Goal: Contribute content: Contribute content

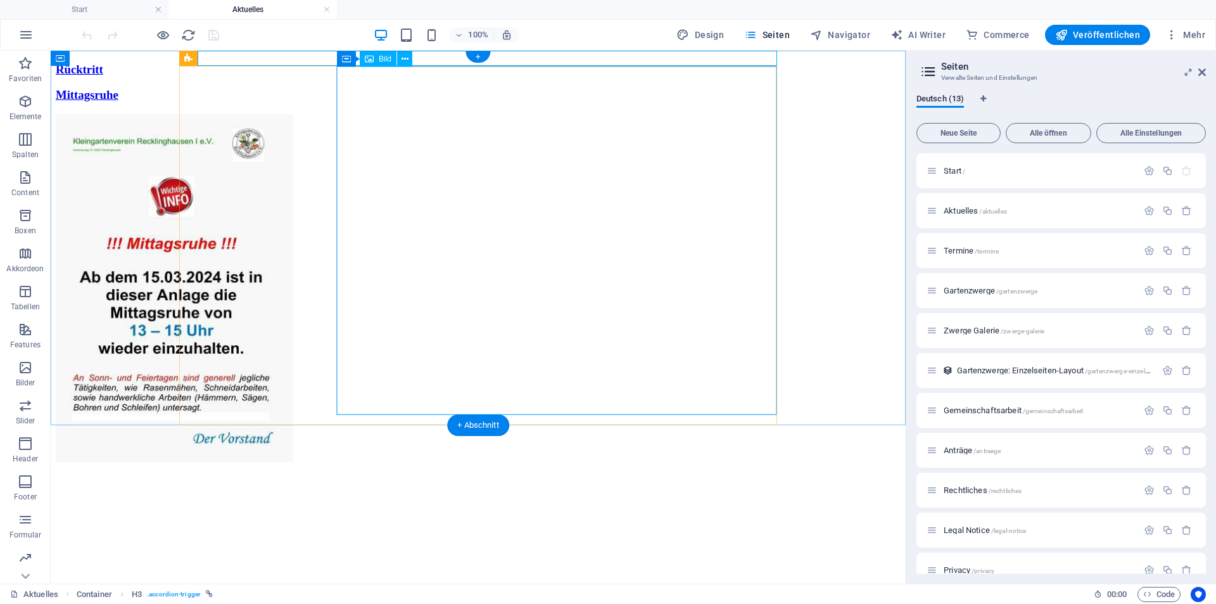
click at [483, 220] on figure at bounding box center [478, 289] width 845 height 350
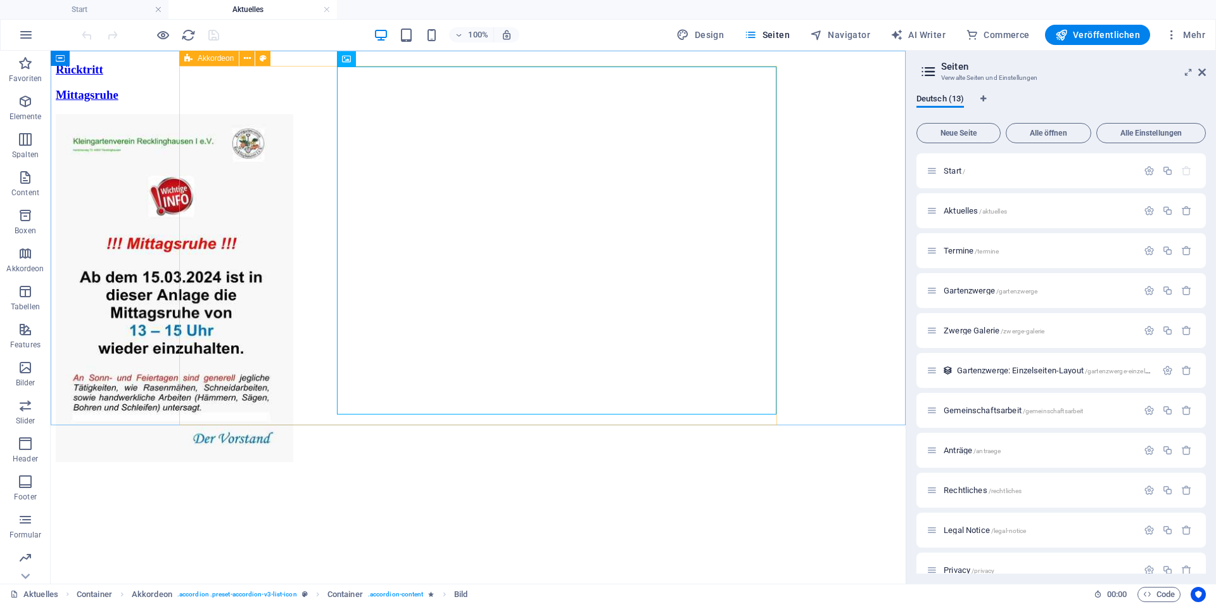
click at [0, 0] on span "Akkordeon" at bounding box center [0, 0] width 0 height 0
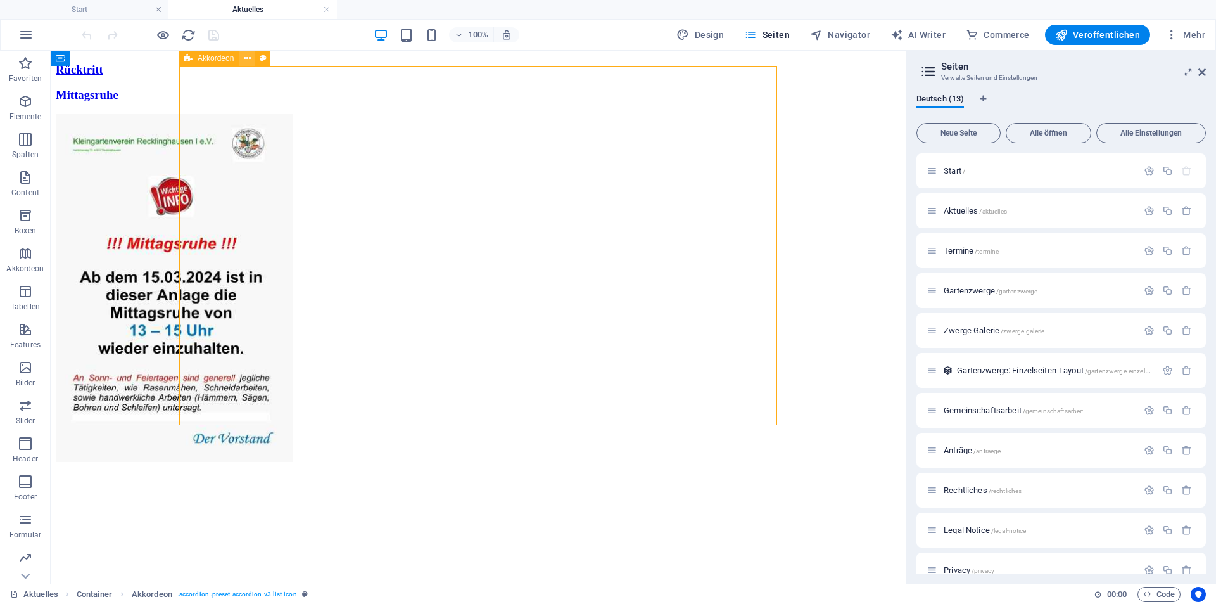
click at [0, 0] on icon at bounding box center [0, 0] width 0 height 0
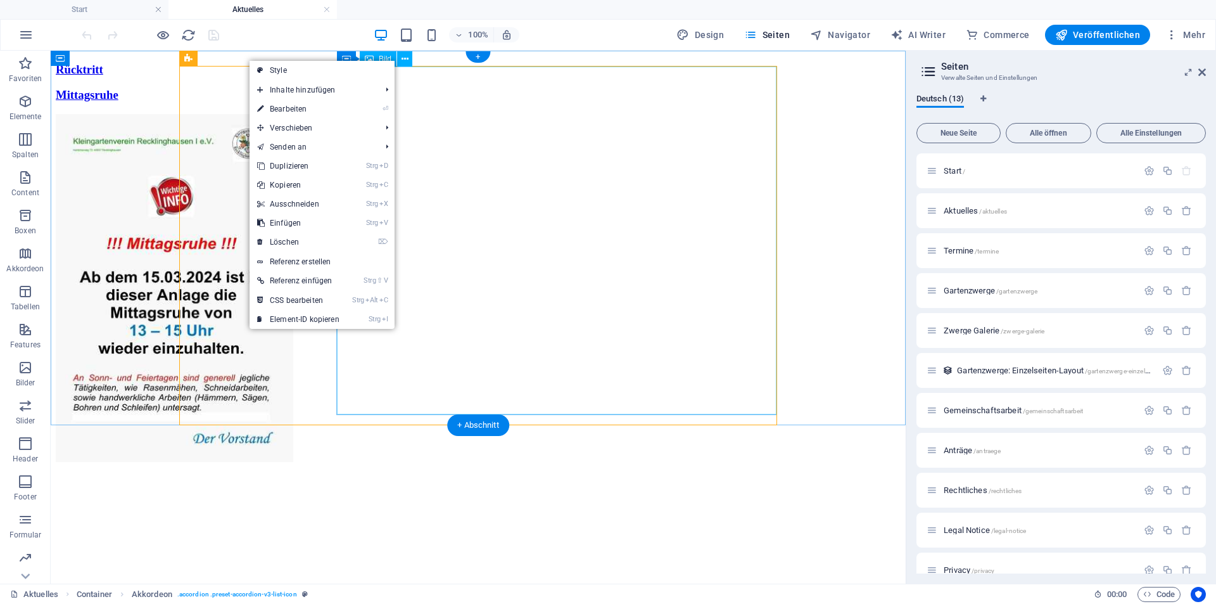
click at [742, 307] on figure at bounding box center [478, 289] width 845 height 350
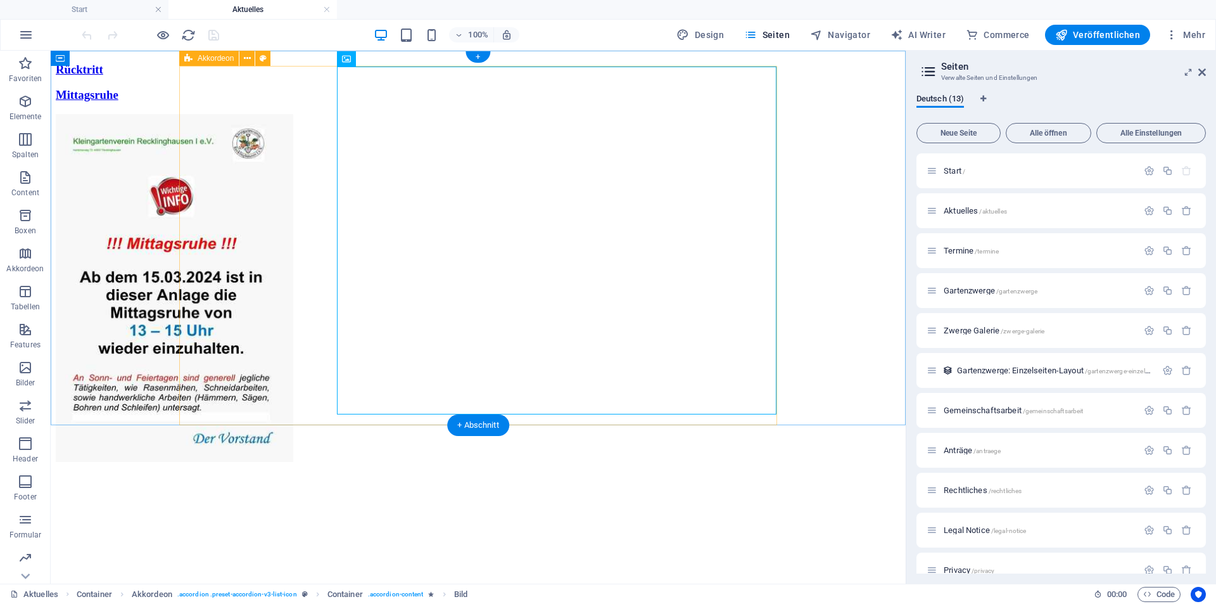
click at [296, 258] on div "Mittagsruhe" at bounding box center [478, 276] width 845 height 376
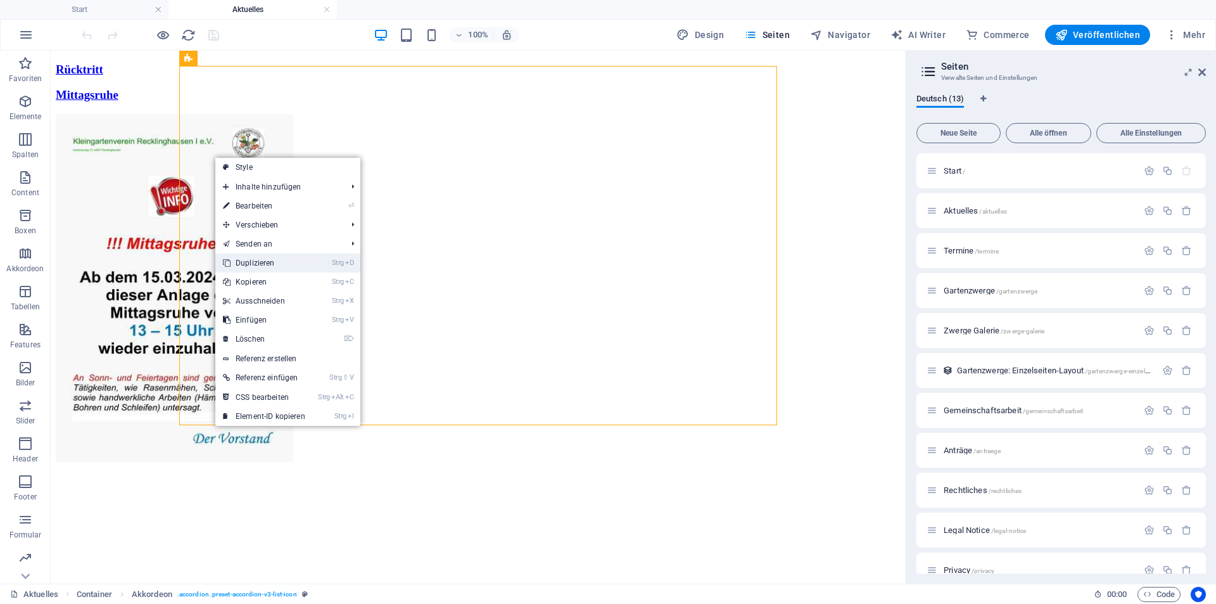
click at [263, 267] on link "Strg D Duplizieren" at bounding box center [264, 262] width 98 height 19
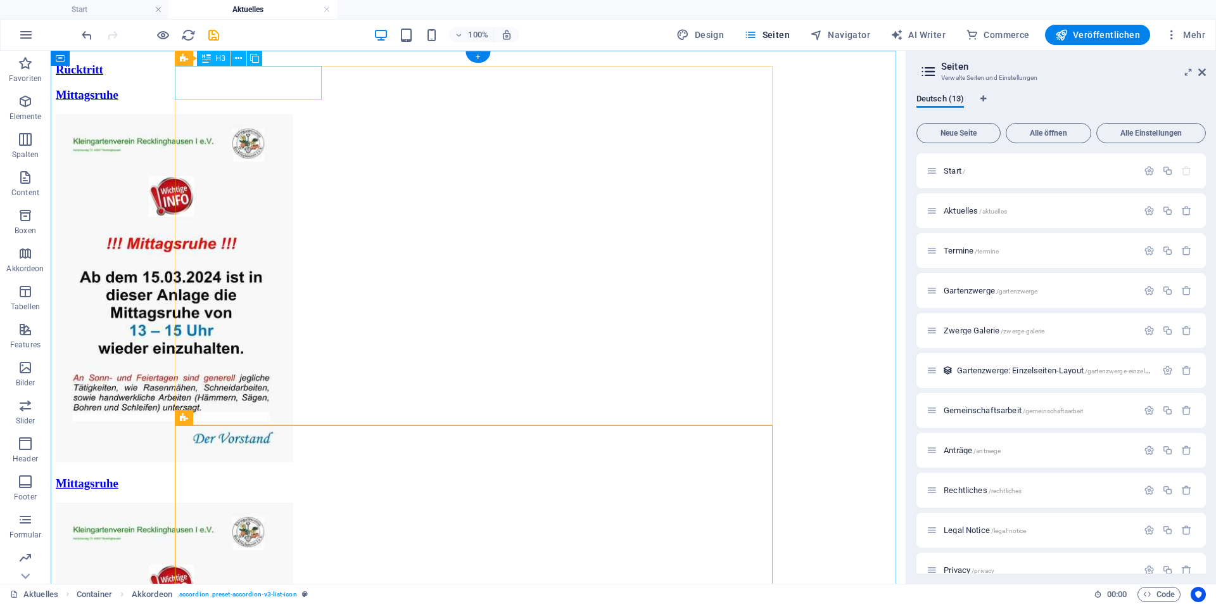
click at [227, 88] on div "Mittagsruhe" at bounding box center [478, 95] width 845 height 14
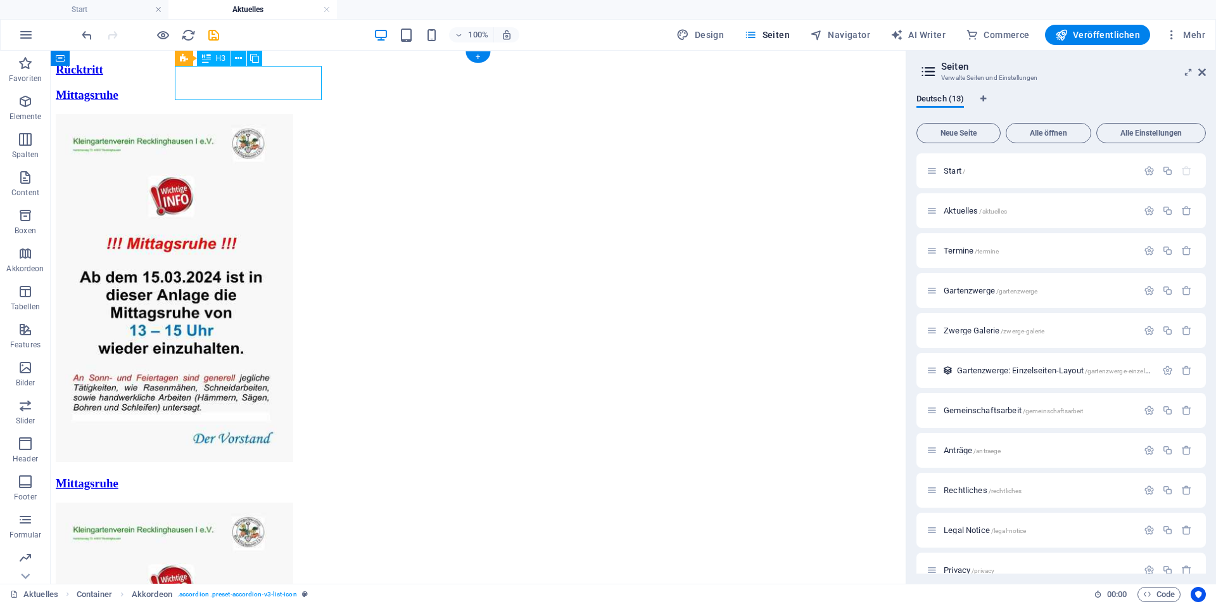
click at [227, 88] on div "Mittagsruhe" at bounding box center [478, 95] width 845 height 14
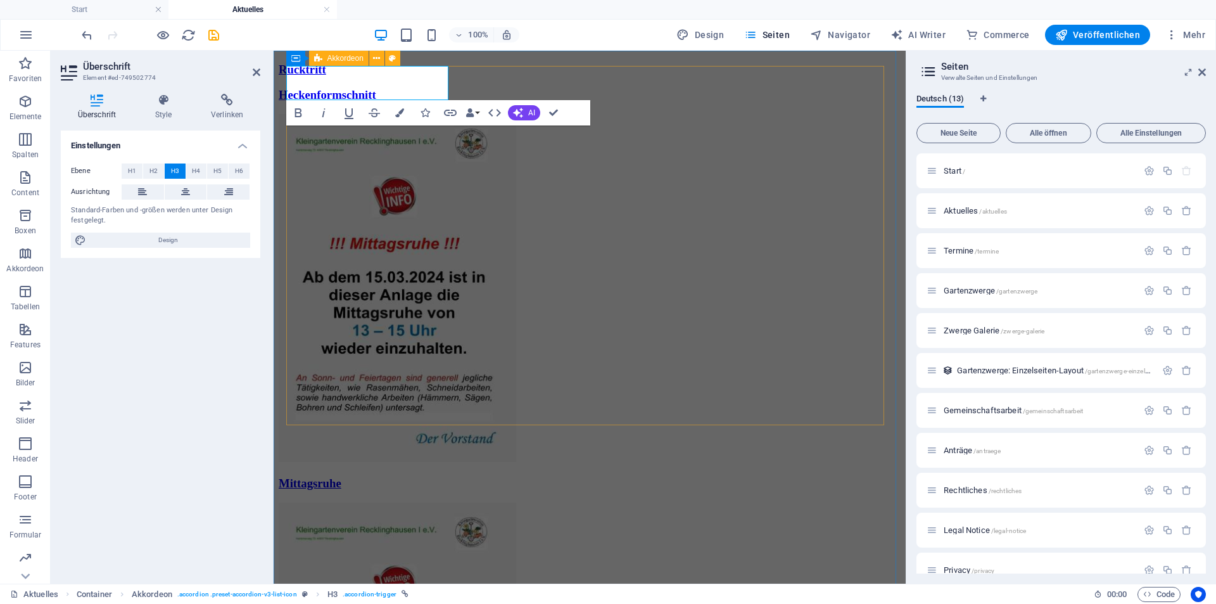
click at [400, 219] on div "Heckenformschnitt" at bounding box center [590, 276] width 622 height 376
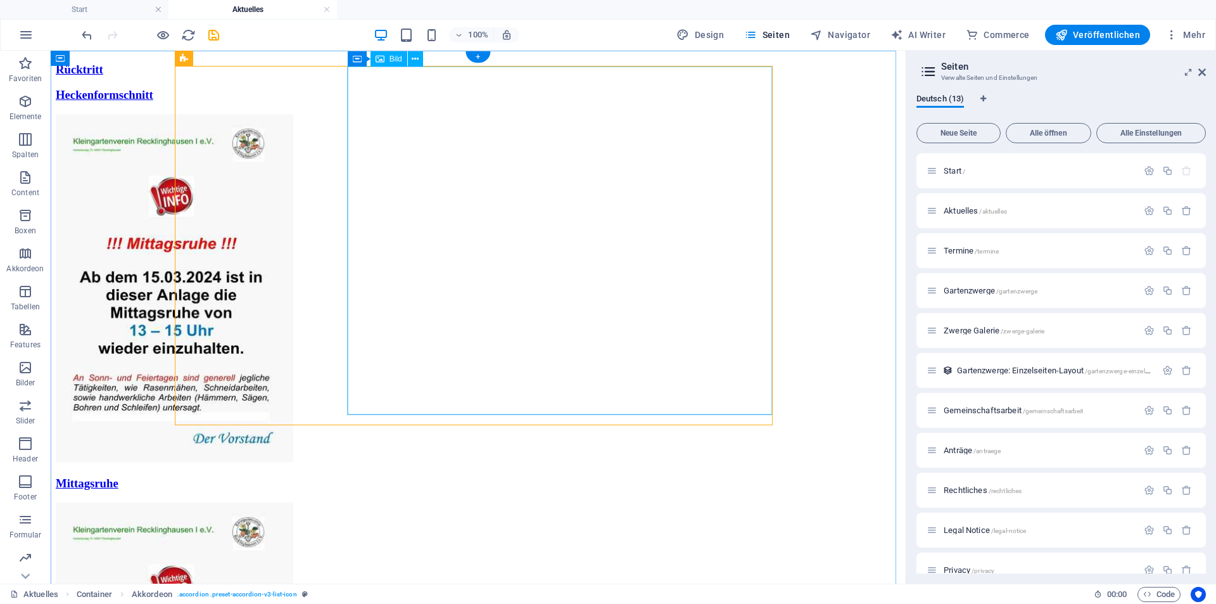
click at [500, 202] on figure at bounding box center [478, 289] width 845 height 350
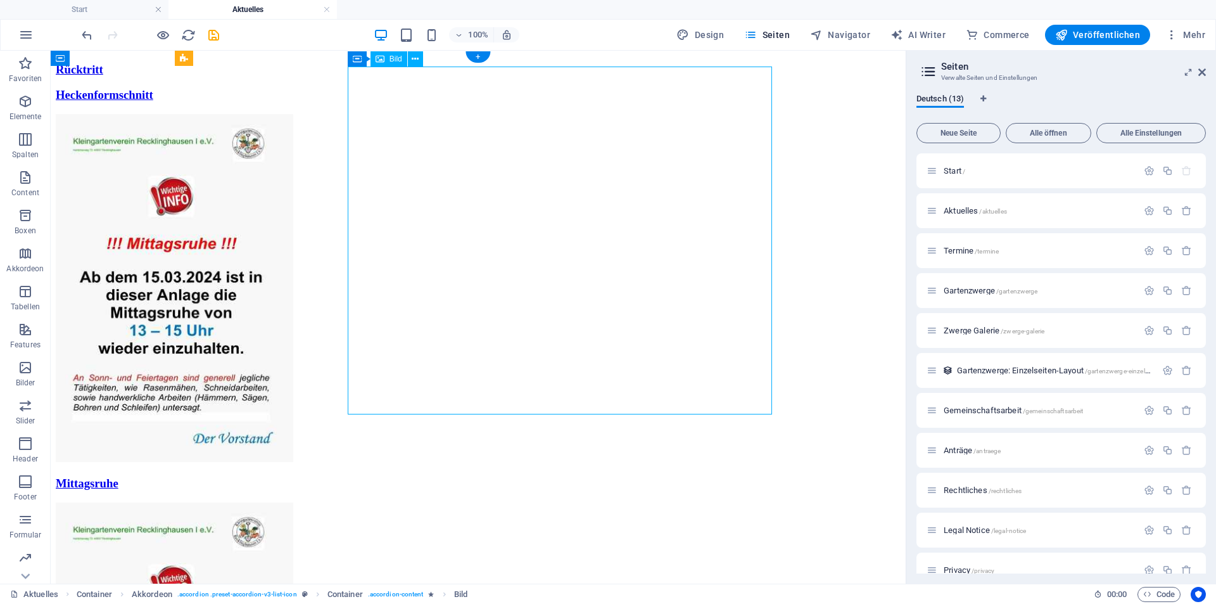
click at [483, 200] on figure at bounding box center [478, 289] width 845 height 350
select select "px"
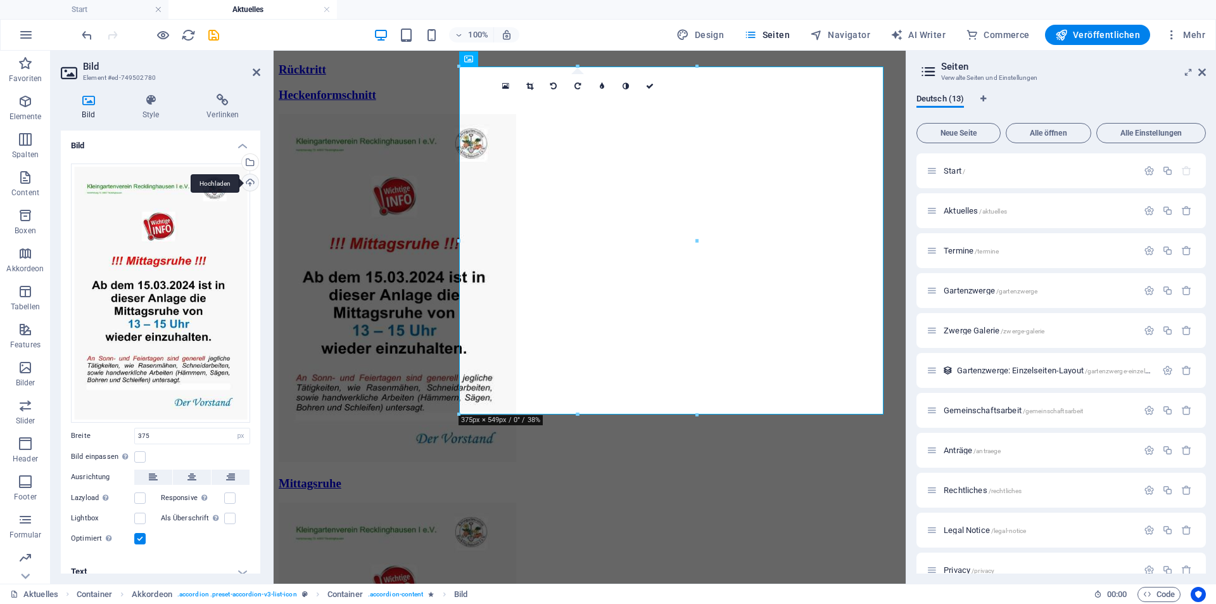
click at [247, 180] on div "Hochladen" at bounding box center [248, 183] width 19 height 19
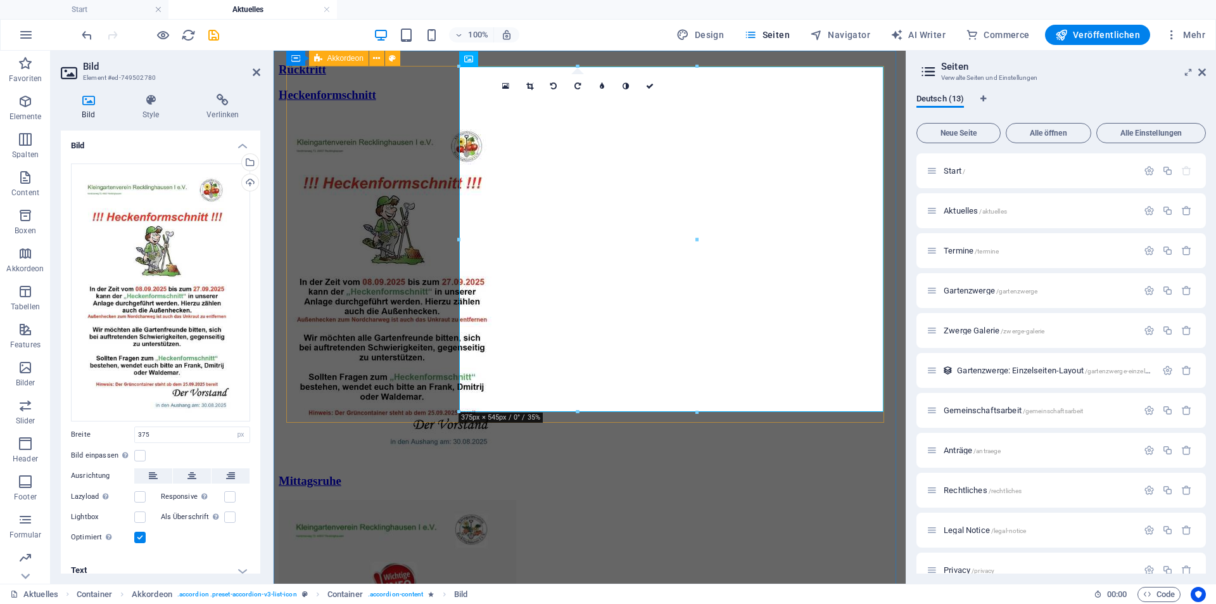
click at [334, 309] on div "Heckenformschnitt" at bounding box center [590, 275] width 622 height 374
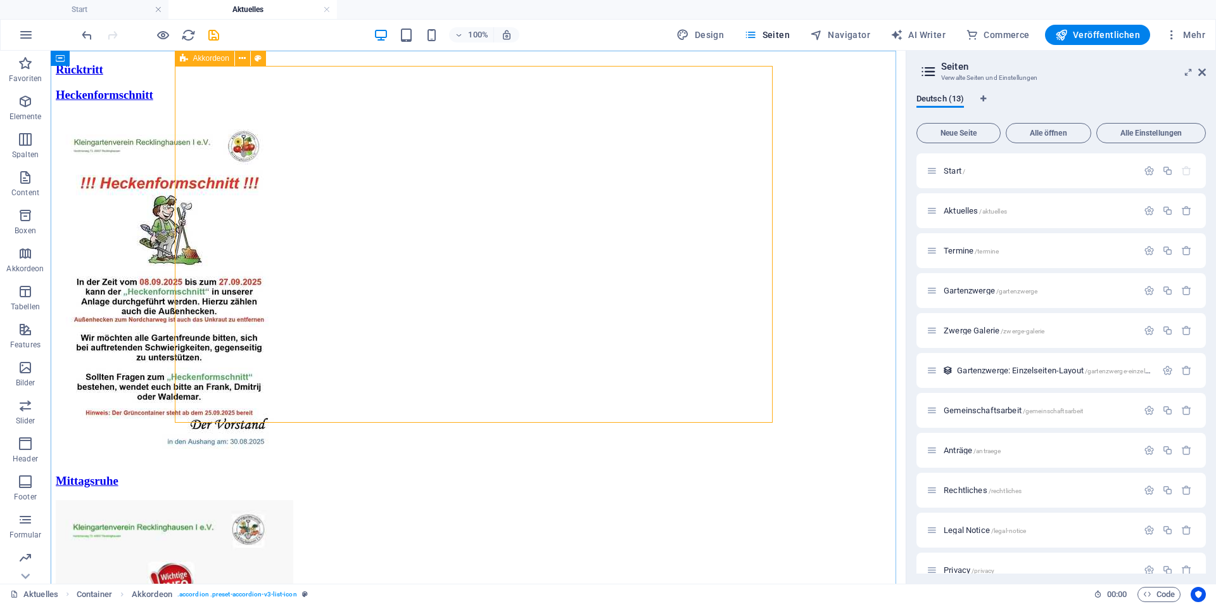
click at [0, 0] on icon at bounding box center [0, 0] width 0 height 0
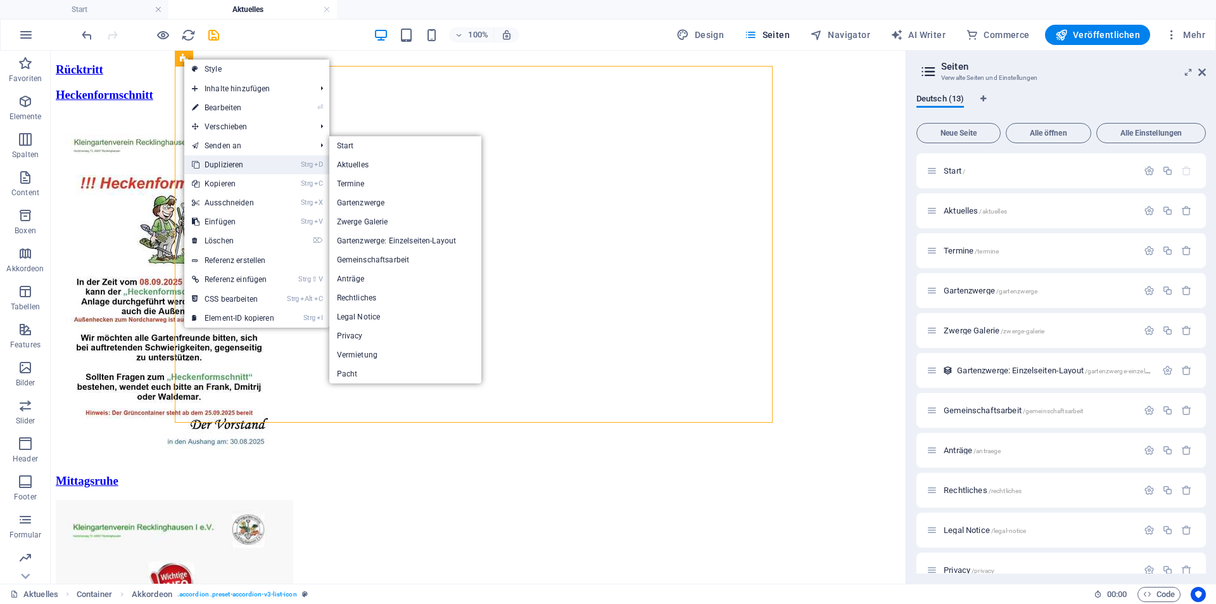
click at [232, 165] on link "Strg D Duplizieren" at bounding box center [233, 164] width 98 height 19
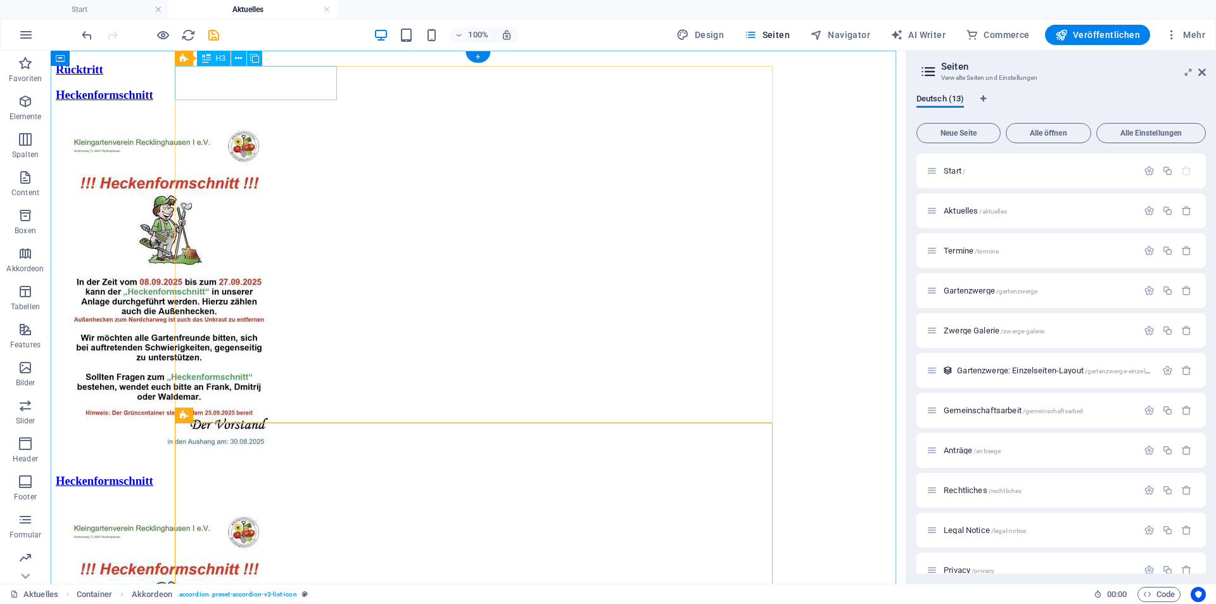
click at [236, 88] on div "Heckenformschnitt" at bounding box center [478, 95] width 845 height 14
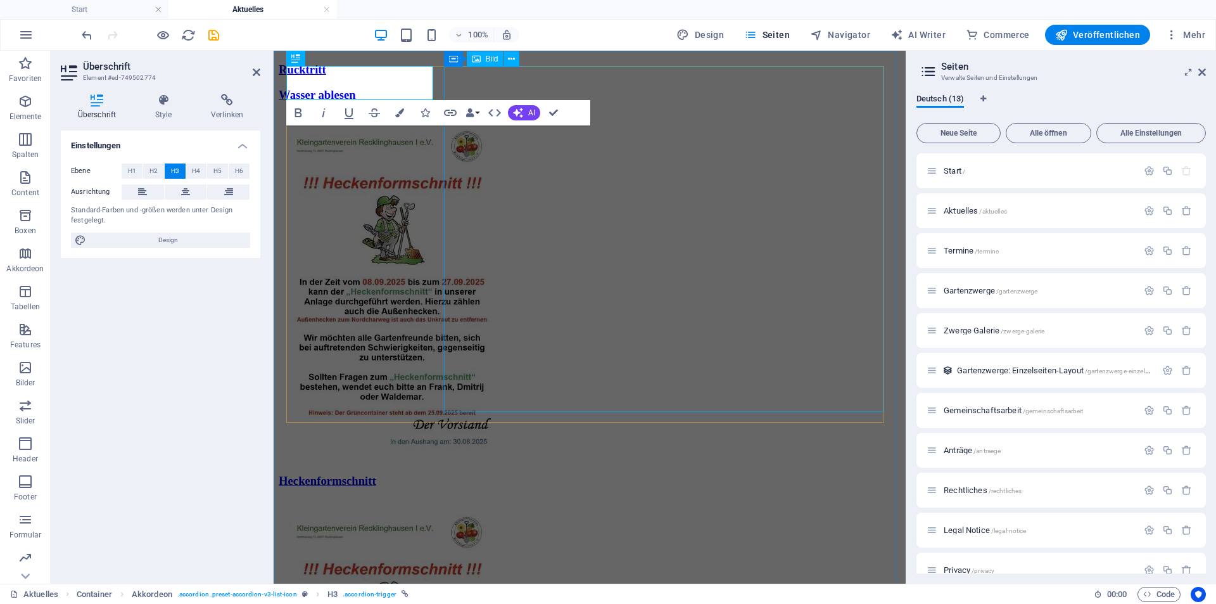
click at [606, 217] on figure at bounding box center [590, 288] width 622 height 348
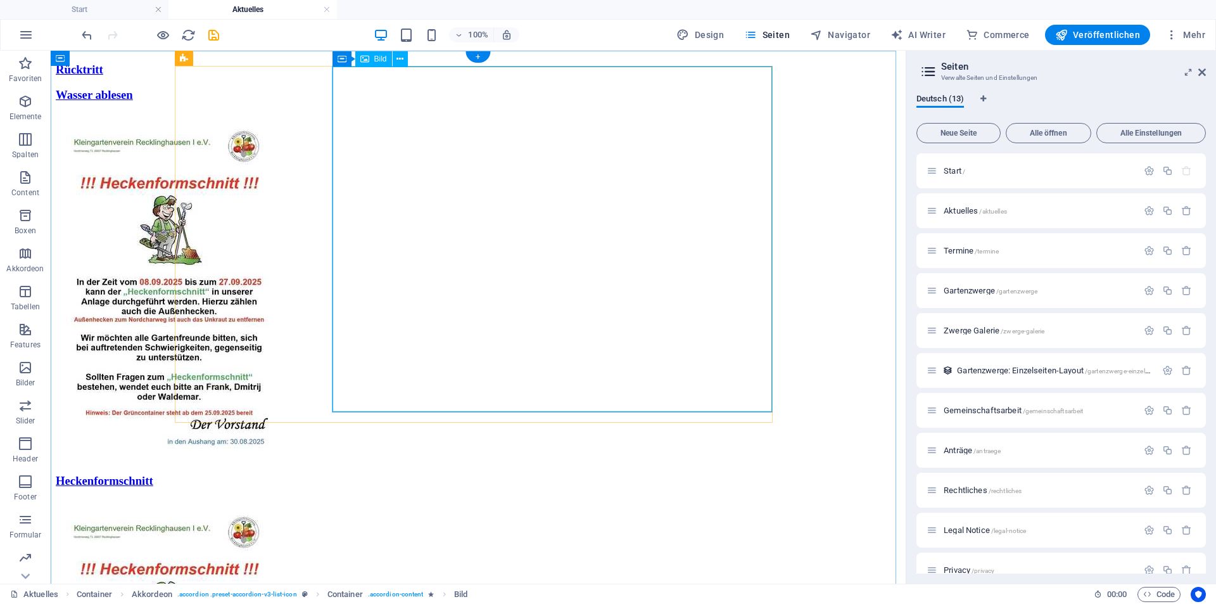
click at [433, 171] on figure at bounding box center [478, 288] width 845 height 348
select select "px"
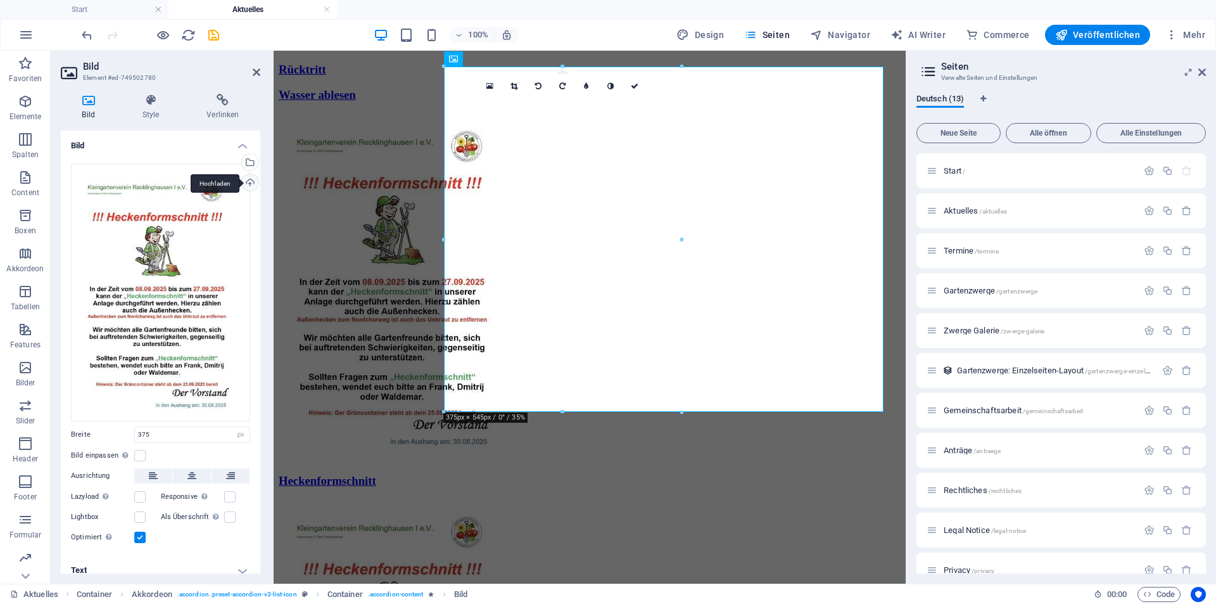
click at [250, 186] on div "Hochladen" at bounding box center [248, 183] width 19 height 19
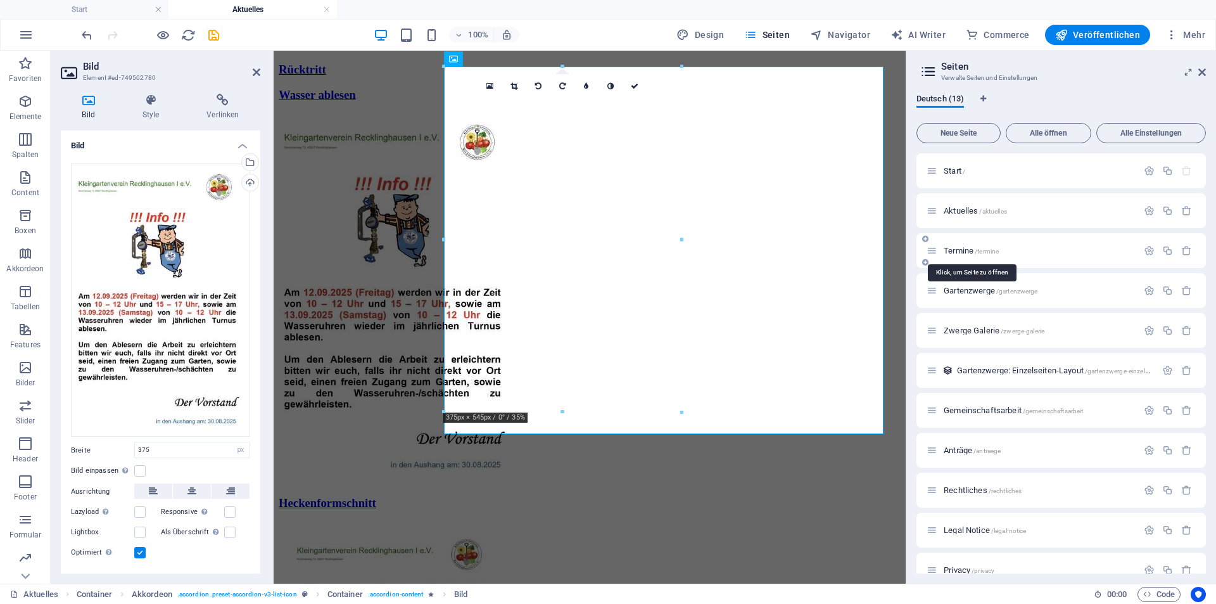
click at [963, 249] on span "Termine /termine" at bounding box center [971, 251] width 55 height 10
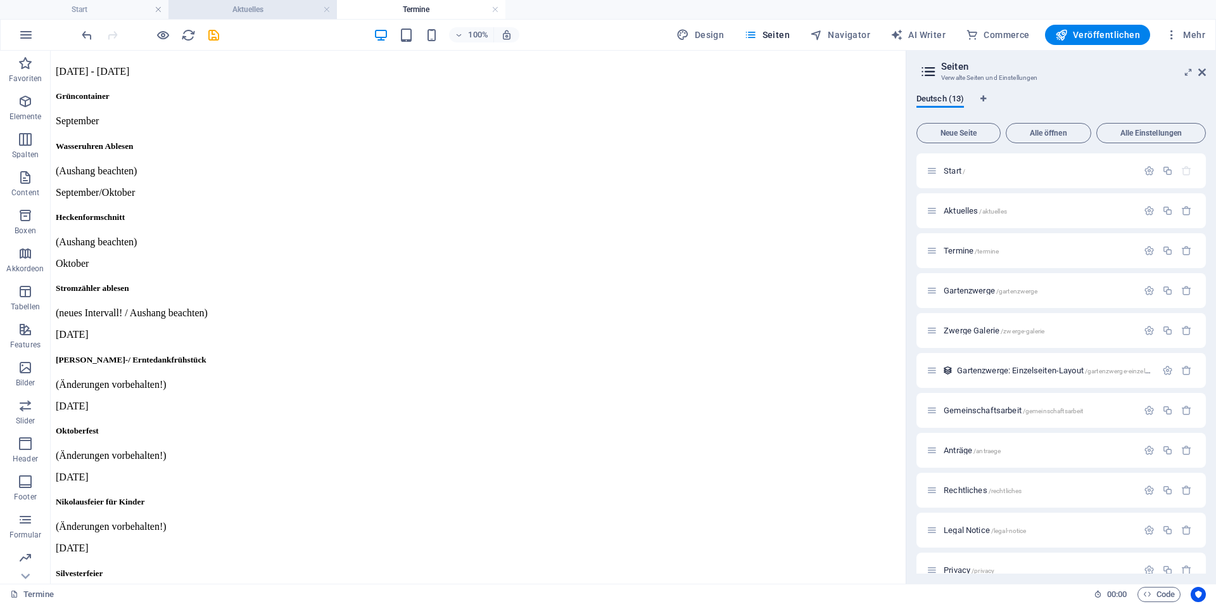
click at [233, 6] on h4 "Aktuelles" at bounding box center [252, 10] width 168 height 14
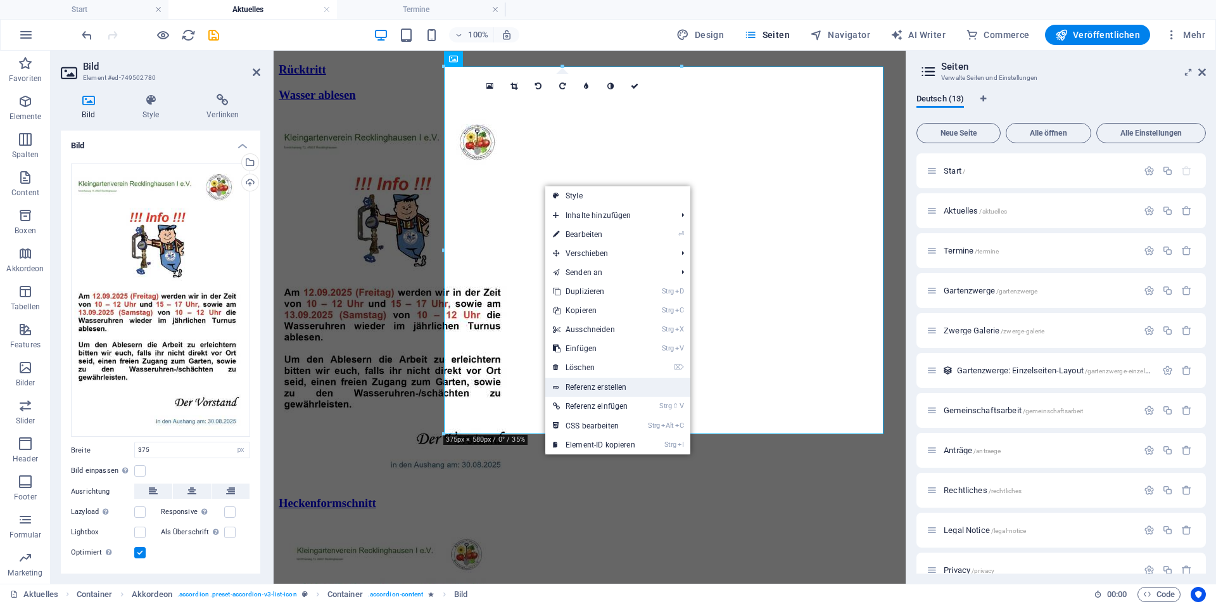
click at [576, 384] on link "Referenz erstellen" at bounding box center [617, 387] width 145 height 19
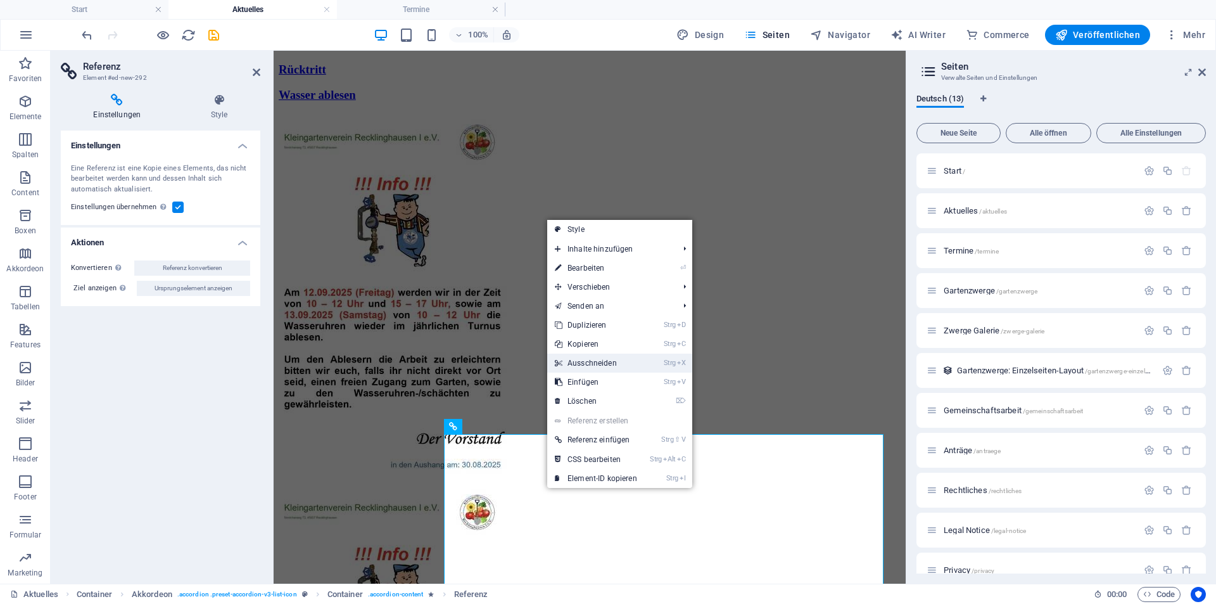
click at [579, 358] on link "Strg X Ausschneiden" at bounding box center [596, 362] width 98 height 19
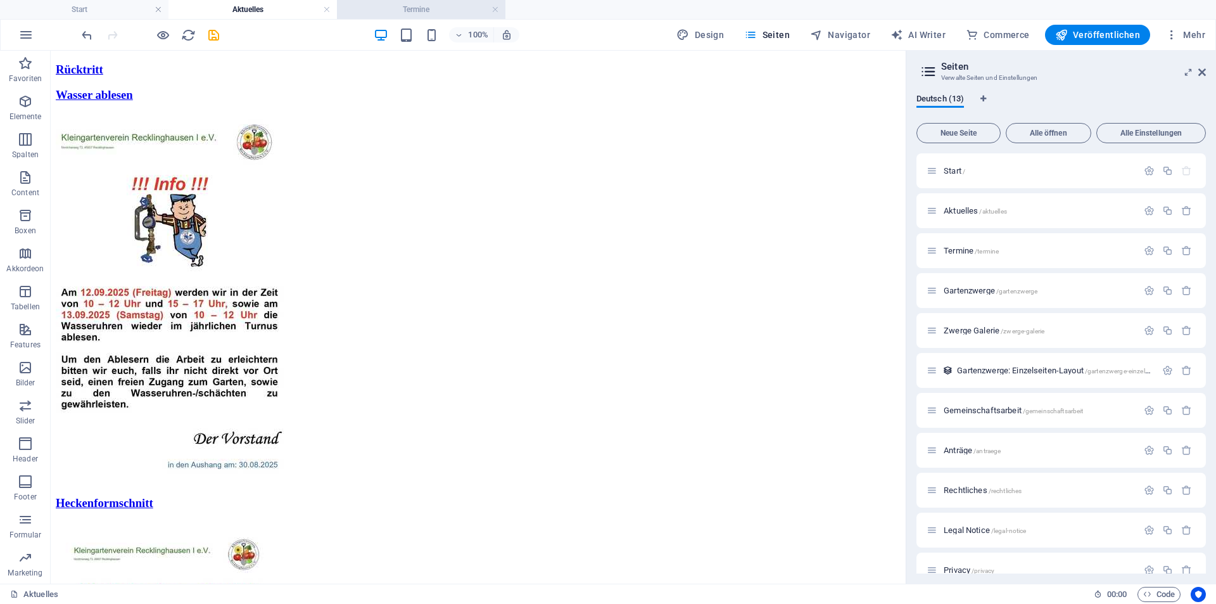
click at [442, 7] on h4 "Termine" at bounding box center [421, 10] width 168 height 14
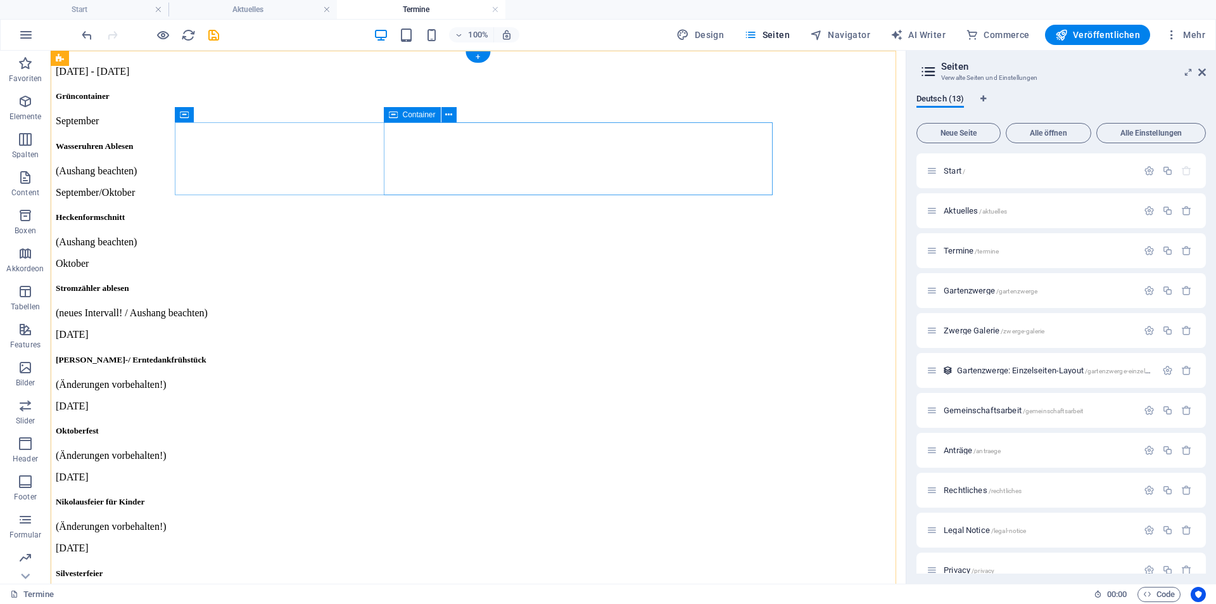
click at [653, 141] on div "Wasseruhren Ablesen (Aushang beachten)" at bounding box center [478, 158] width 845 height 35
click at [440, 165] on div "Wasseruhren Ablesen (Aushang beachten)" at bounding box center [478, 158] width 845 height 35
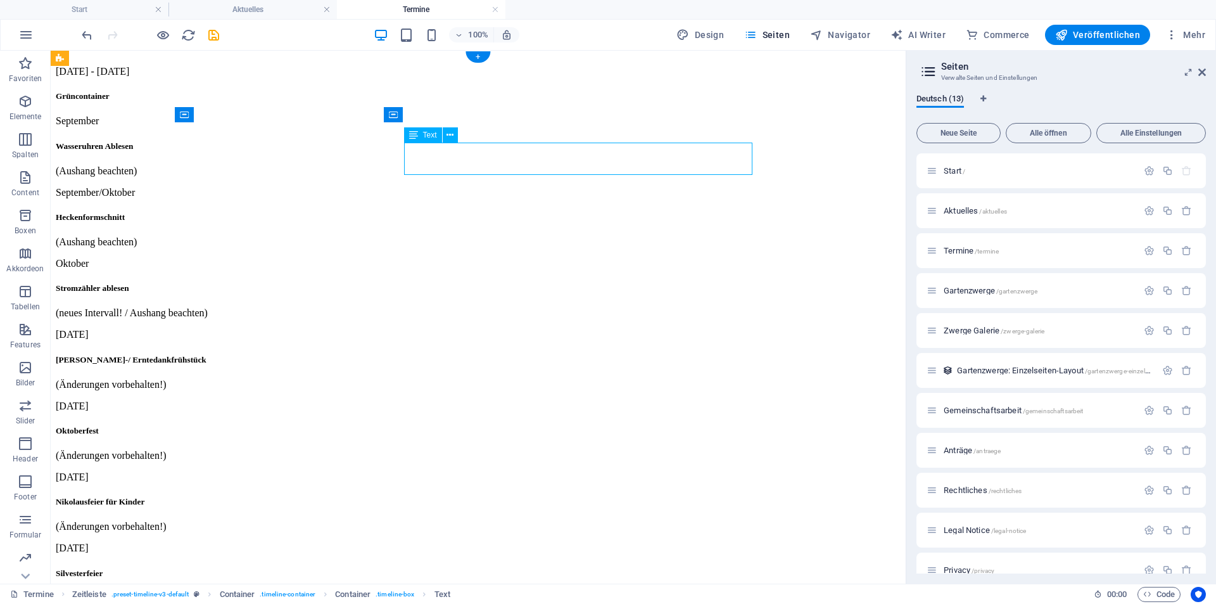
click at [440, 165] on div "Wasseruhren Ablesen (Aushang beachten)" at bounding box center [478, 158] width 845 height 35
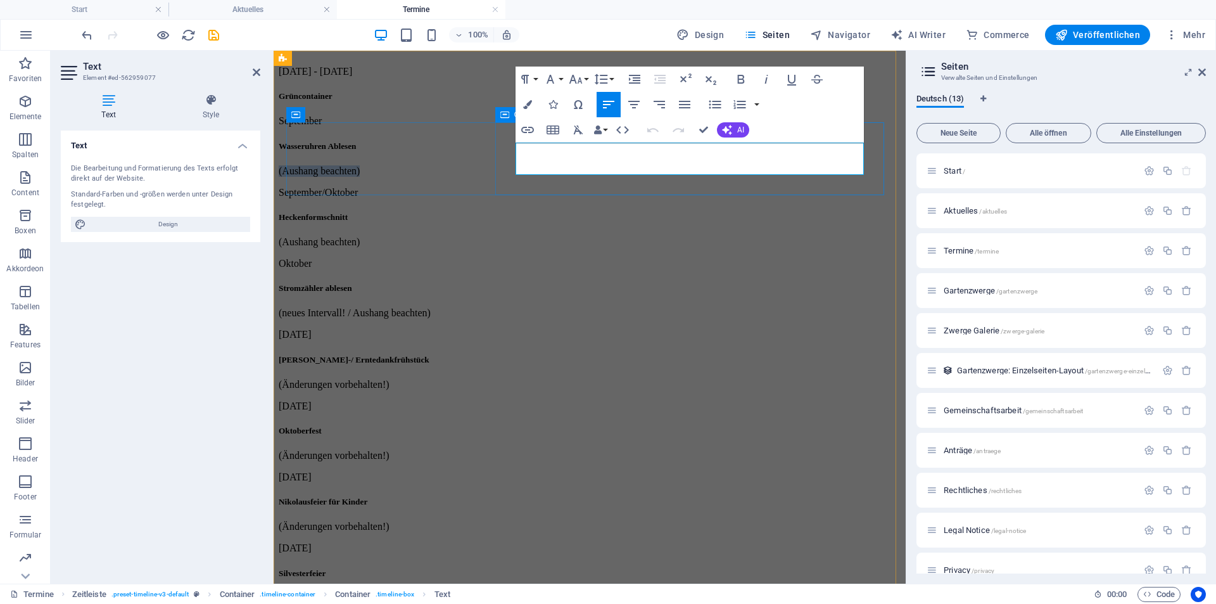
drag, startPoint x: 616, startPoint y: 165, endPoint x: 503, endPoint y: 167, distance: 113.4
click at [503, 167] on div "Wasseruhren Ablesen (Aushang beachten)" at bounding box center [590, 158] width 622 height 35
click at [710, 146] on h5 "Wasseruhren Ablesen" at bounding box center [590, 146] width 622 height 10
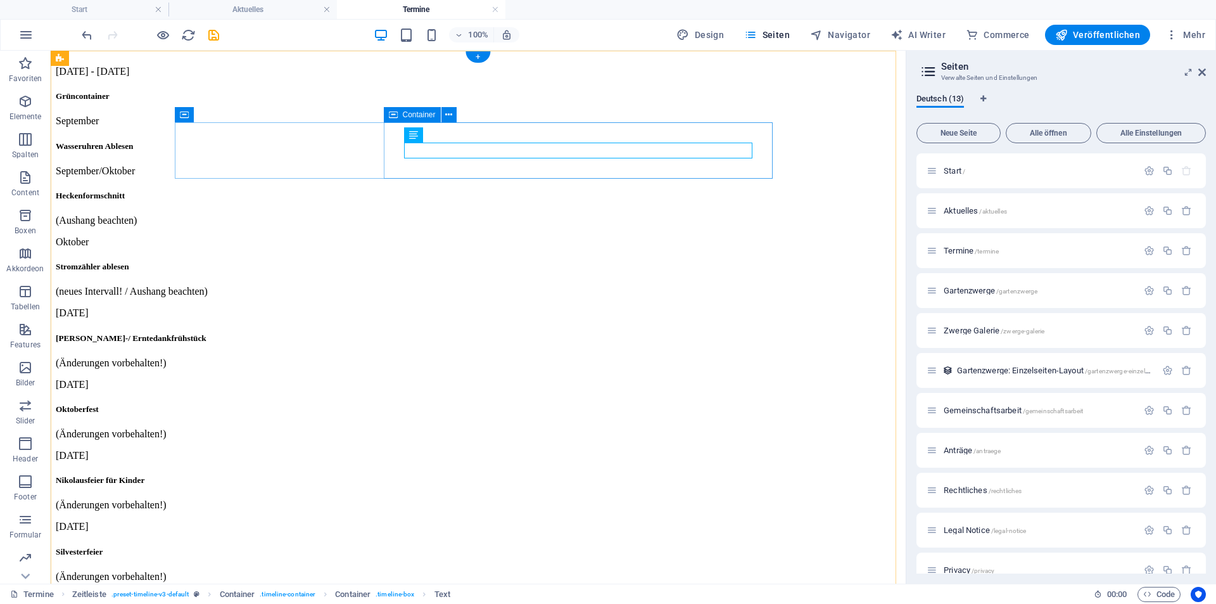
click at [429, 151] on div "Wasseruhren Ablesen" at bounding box center [478, 146] width 845 height 10
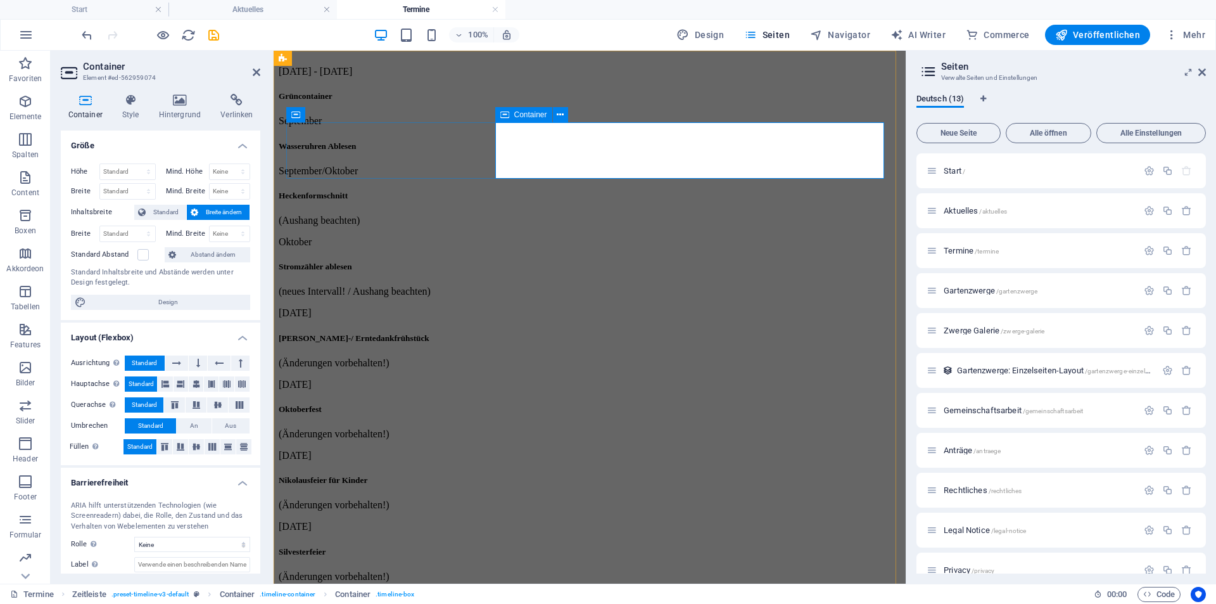
click at [538, 151] on div "Wasseruhren Ablesen" at bounding box center [590, 146] width 622 height 10
click at [684, 146] on div "Wasseruhren Ablesen" at bounding box center [590, 146] width 622 height 10
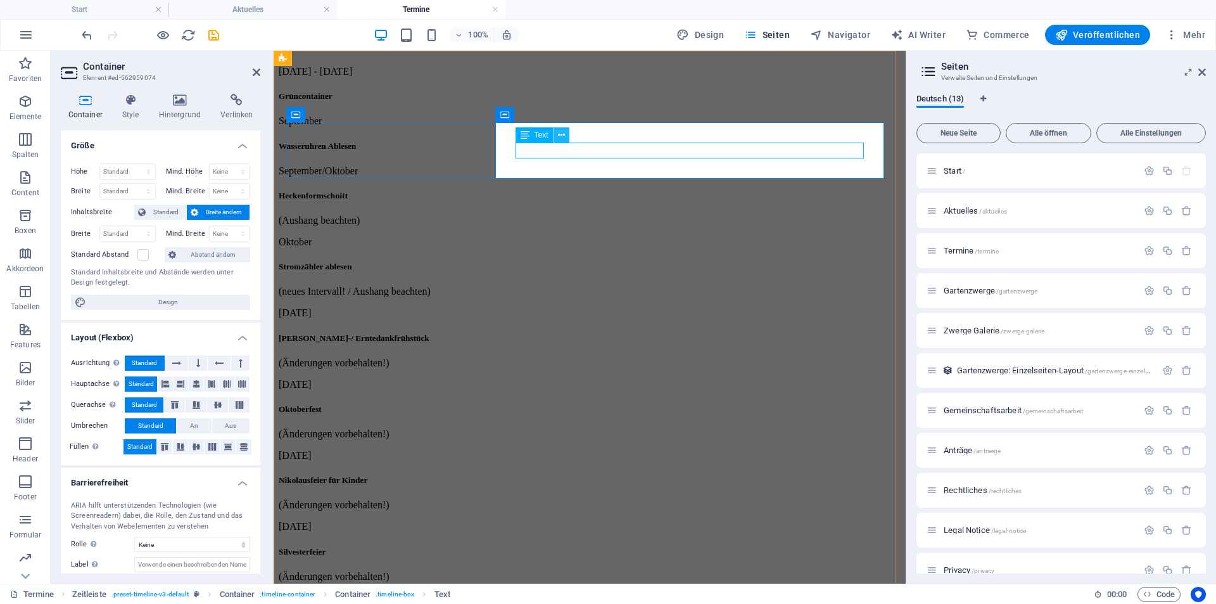
click at [560, 132] on icon at bounding box center [561, 135] width 7 height 13
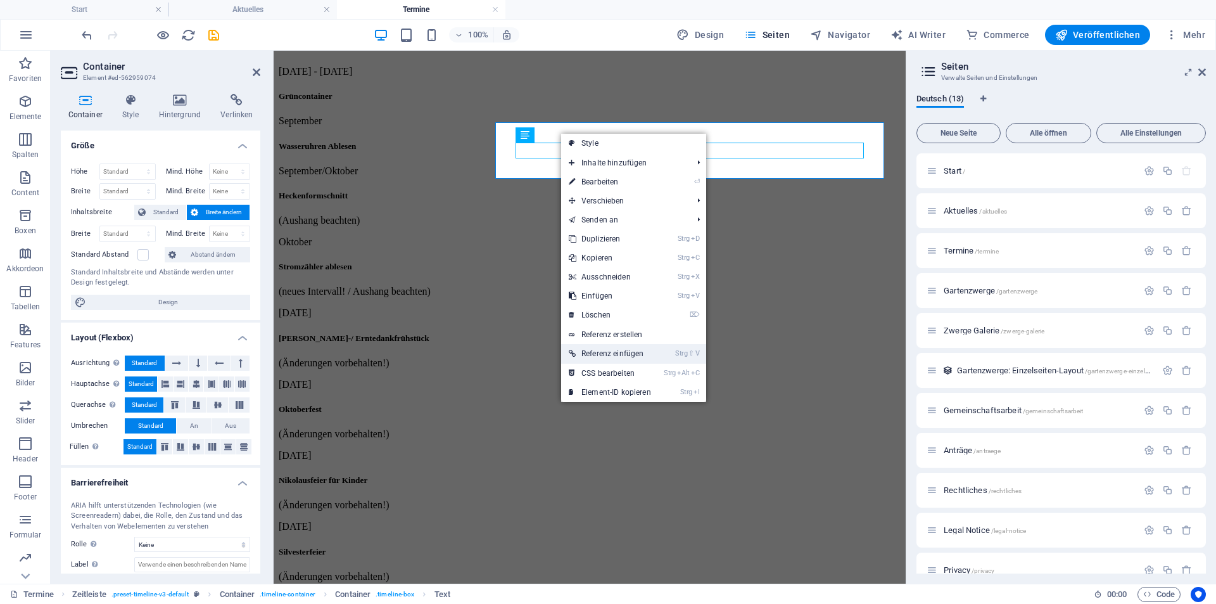
click at [590, 353] on link "Strg ⇧ V Referenz einfügen" at bounding box center [610, 353] width 98 height 19
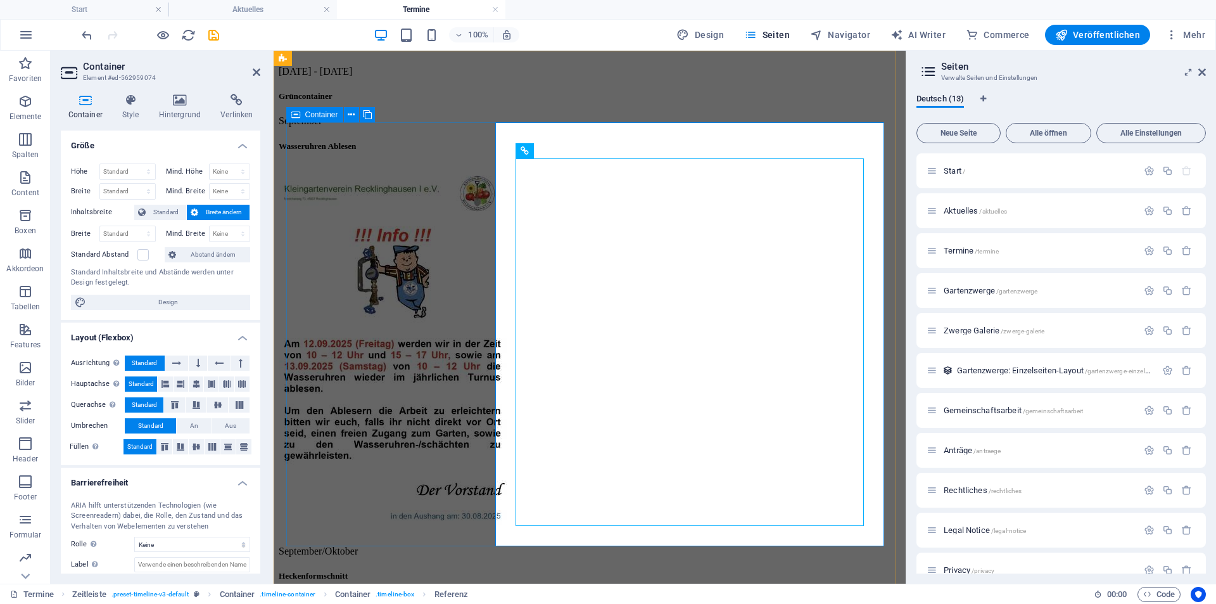
click at [413, 303] on div "September Wasseruhren Ablesen" at bounding box center [590, 324] width 622 height 419
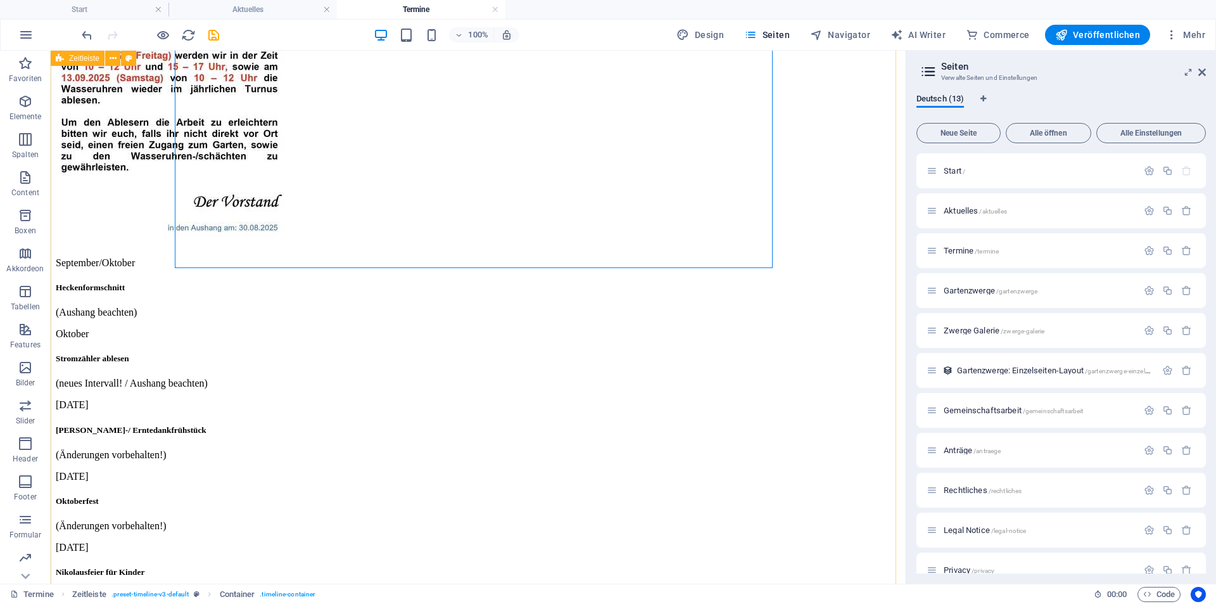
scroll to position [317, 0]
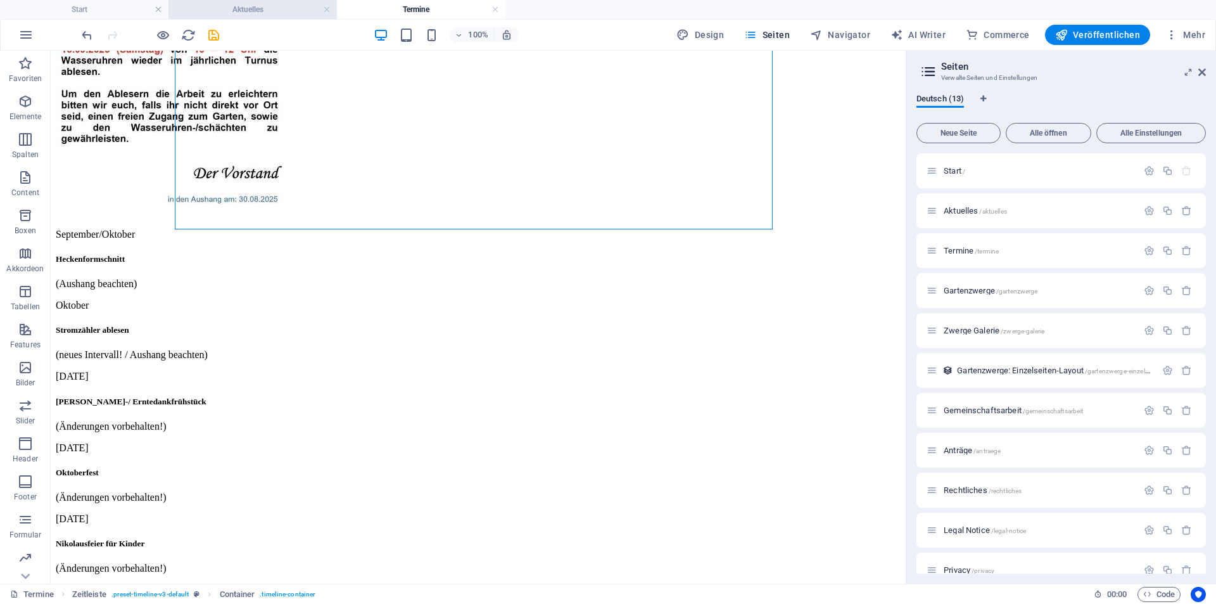
click at [261, 12] on h4 "Aktuelles" at bounding box center [252, 10] width 168 height 14
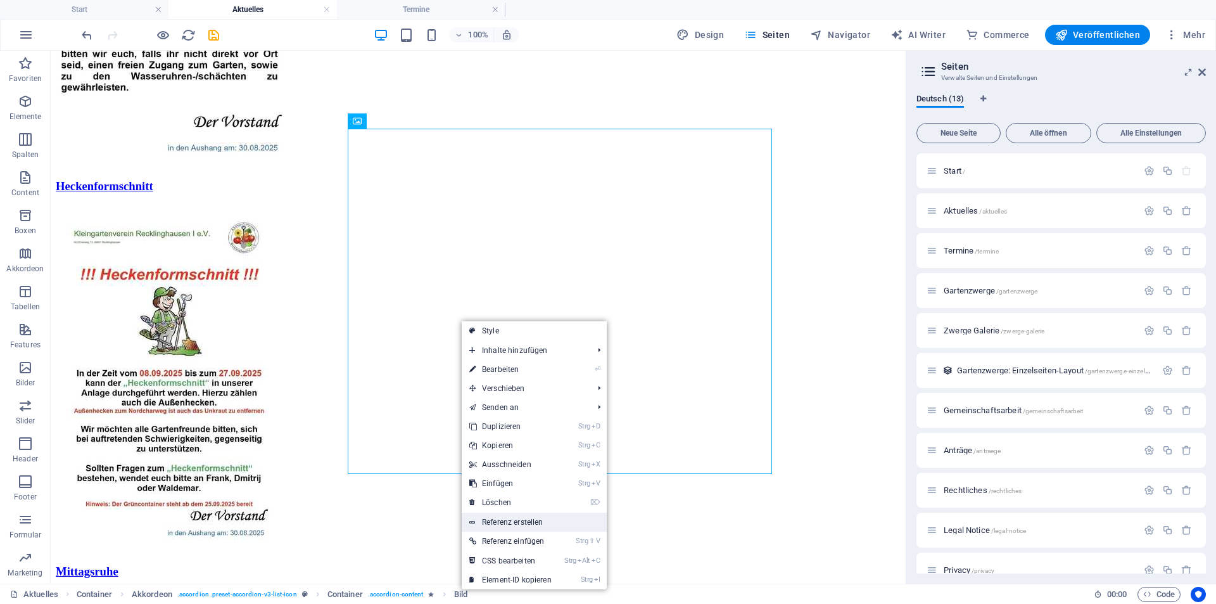
click at [528, 525] on link "Referenz erstellen" at bounding box center [534, 521] width 145 height 19
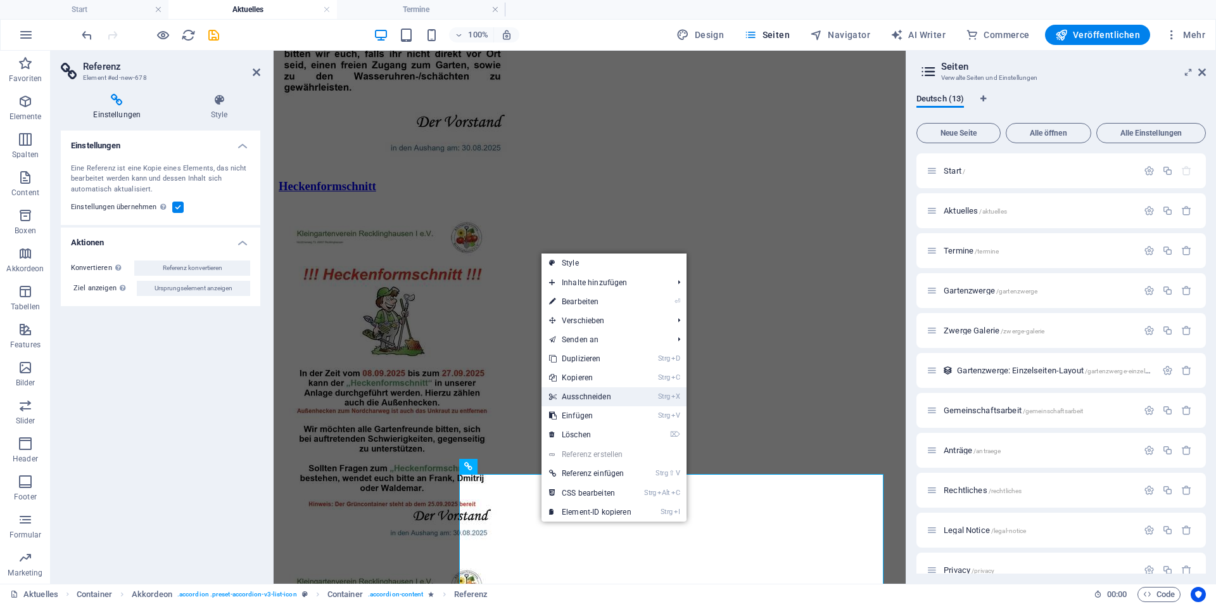
click at [588, 400] on link "Strg X Ausschneiden" at bounding box center [591, 396] width 98 height 19
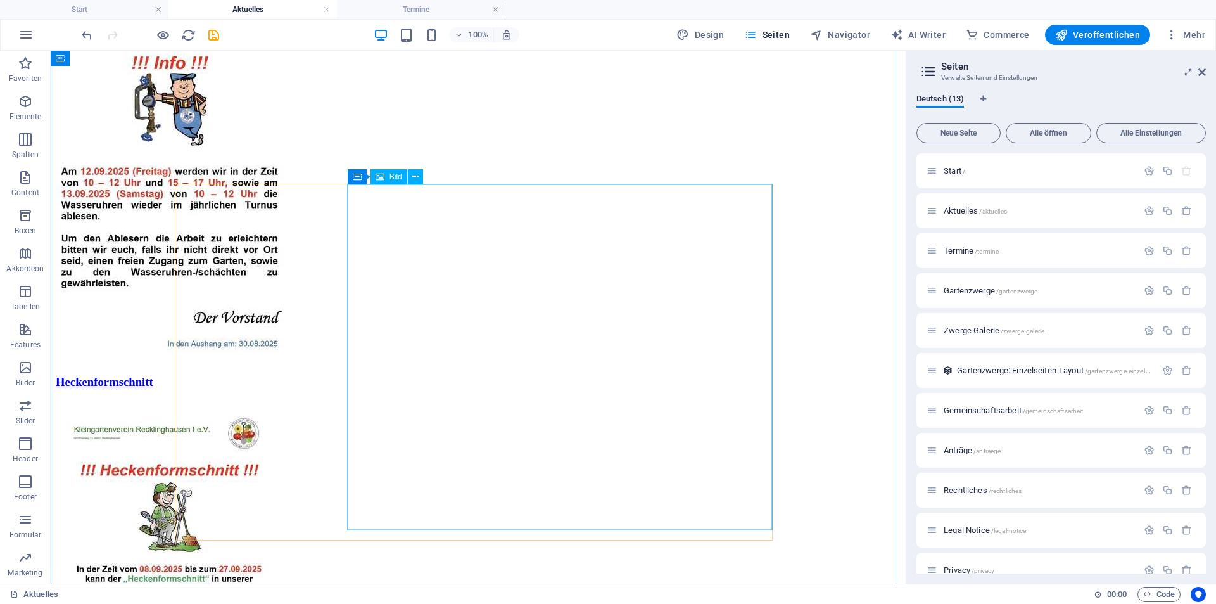
scroll to position [63, 0]
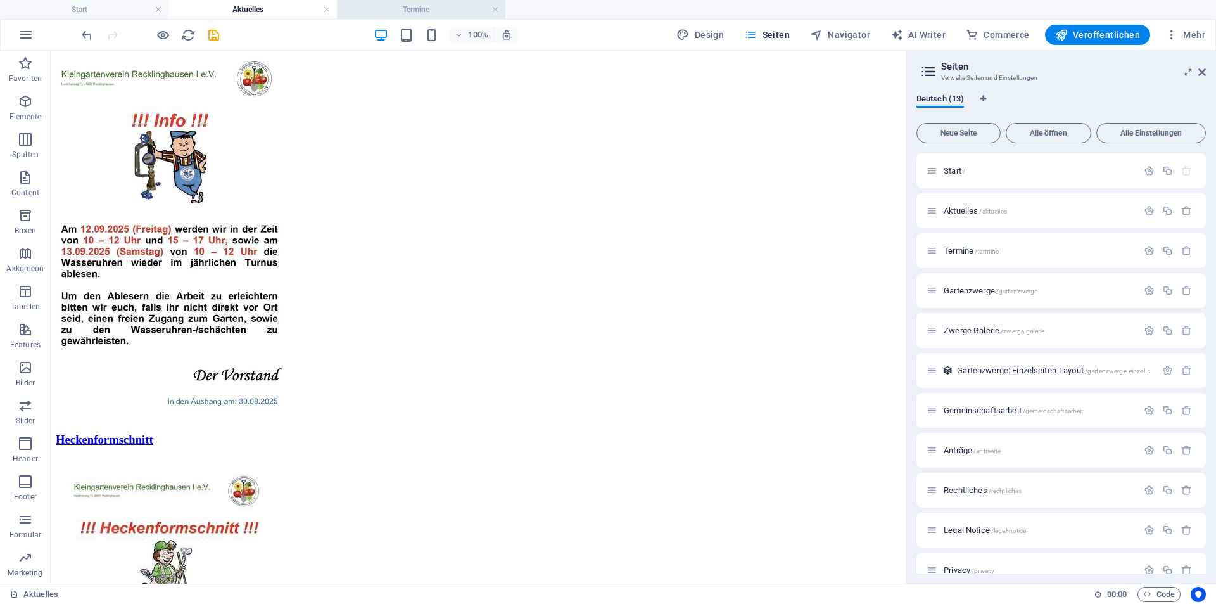
click at [411, 13] on h4 "Termine" at bounding box center [421, 10] width 168 height 14
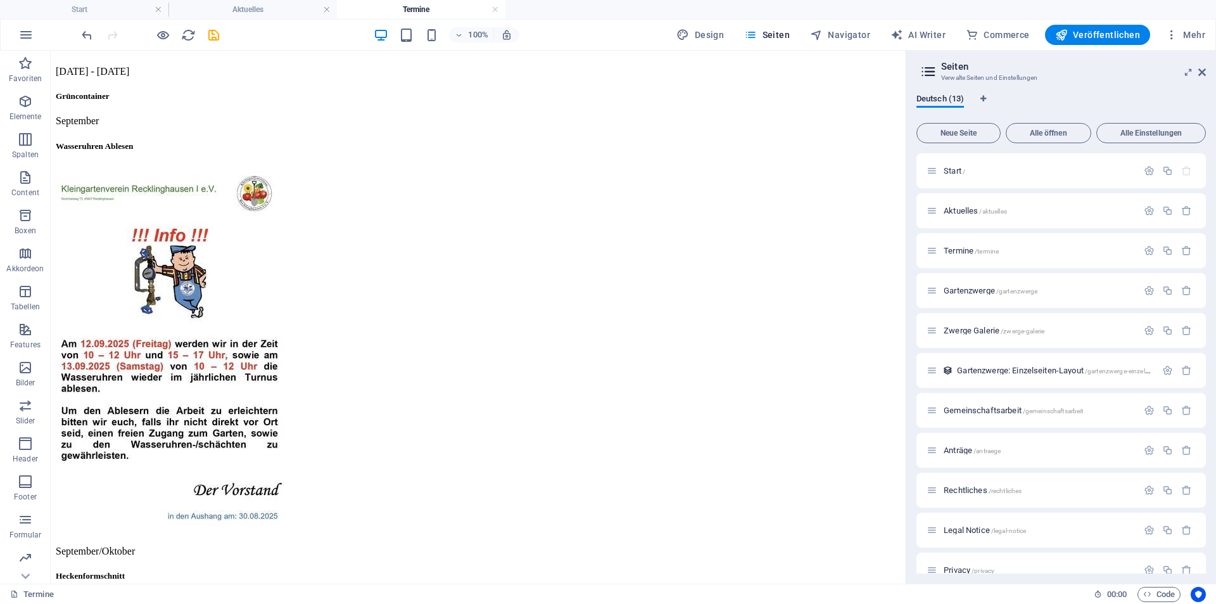
scroll to position [317, 0]
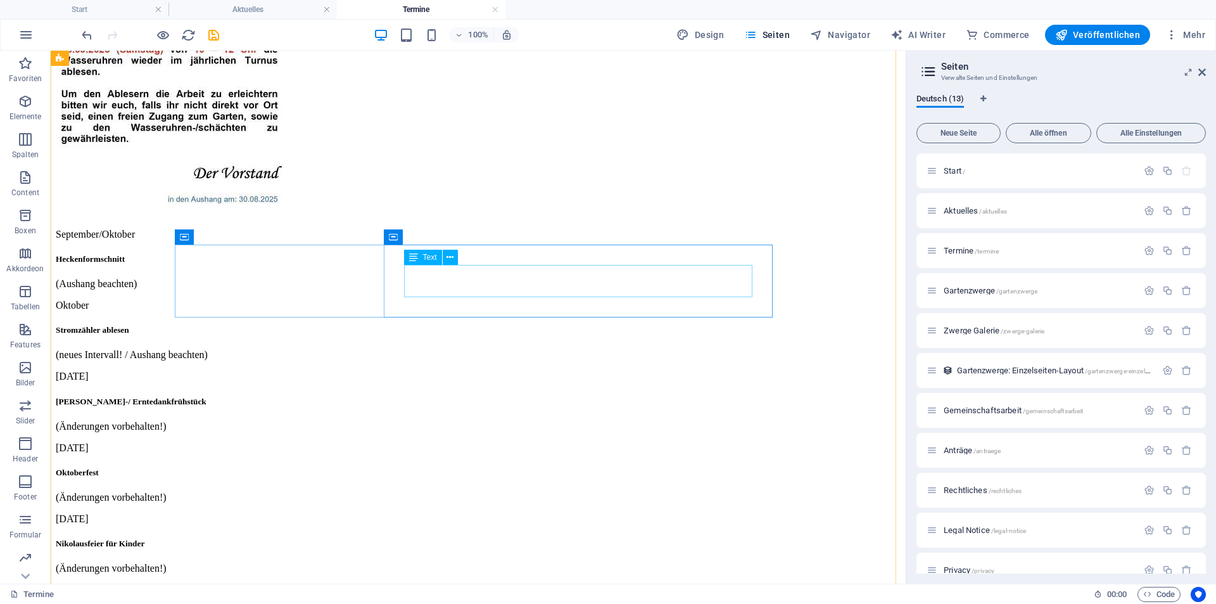
click at [454, 285] on div "Heckenformschnitt (Aushang beachten)" at bounding box center [478, 271] width 845 height 35
click at [444, 288] on div "Heckenformschnitt (Aushang beachten)" at bounding box center [478, 271] width 845 height 35
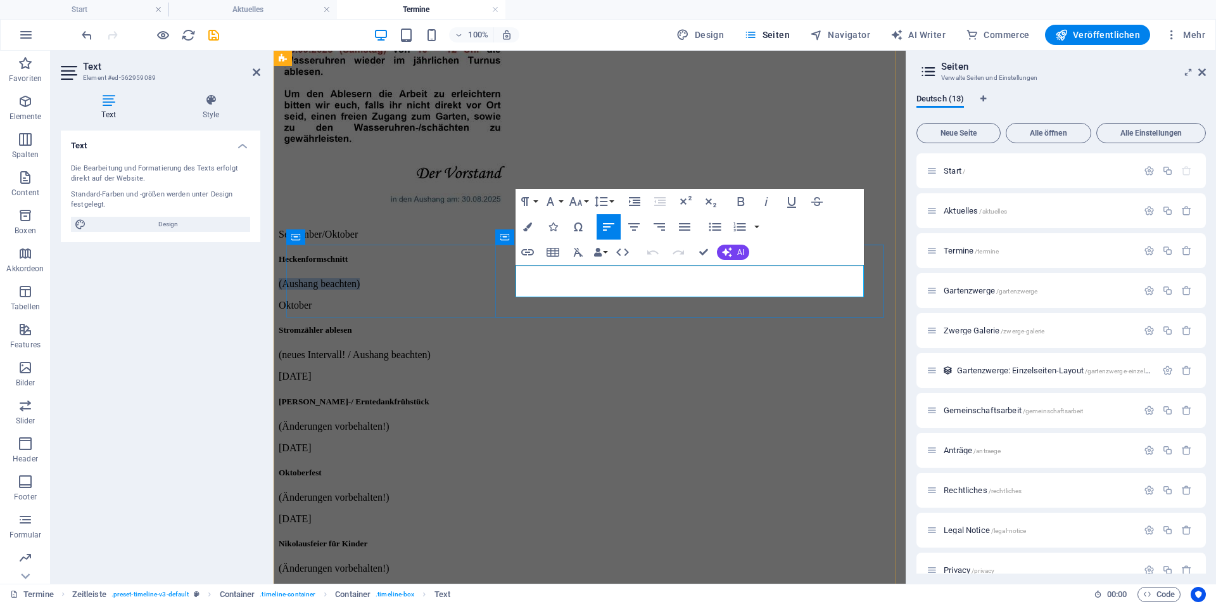
drag, startPoint x: 623, startPoint y: 291, endPoint x: 516, endPoint y: 291, distance: 107.0
click at [516, 289] on p "(Aushang beachten)" at bounding box center [590, 283] width 622 height 11
drag, startPoint x: 523, startPoint y: 291, endPoint x: 538, endPoint y: 316, distance: 29.0
click at [538, 289] on div "Heckenformschnitt (Aushang beachten)" at bounding box center [590, 271] width 622 height 35
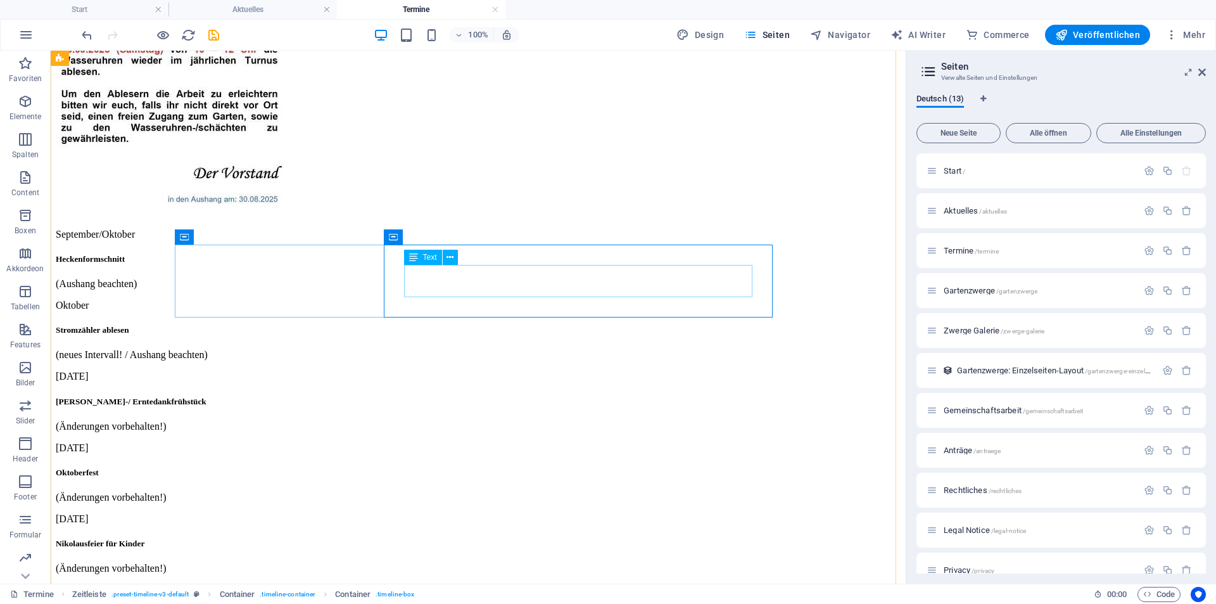
click at [493, 284] on div "Heckenformschnitt (Aushang beachten)" at bounding box center [478, 271] width 845 height 35
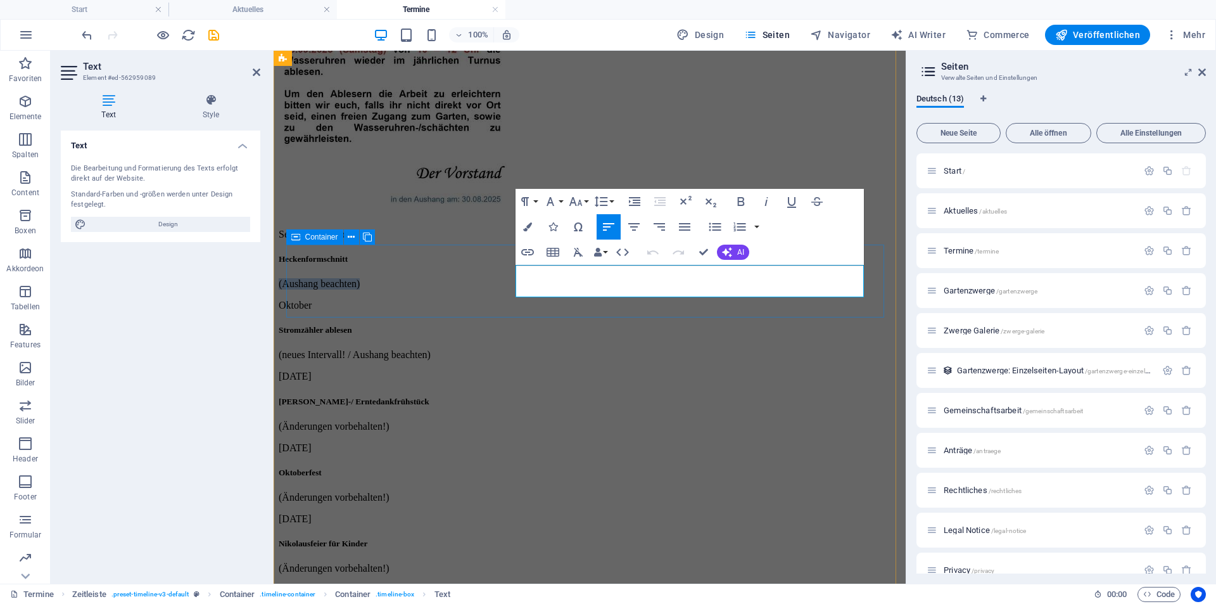
drag, startPoint x: 613, startPoint y: 289, endPoint x: 458, endPoint y: 289, distance: 154.6
click at [458, 289] on div "September/Oktober Heckenformschnitt (Aushang beachten)" at bounding box center [590, 259] width 622 height 61
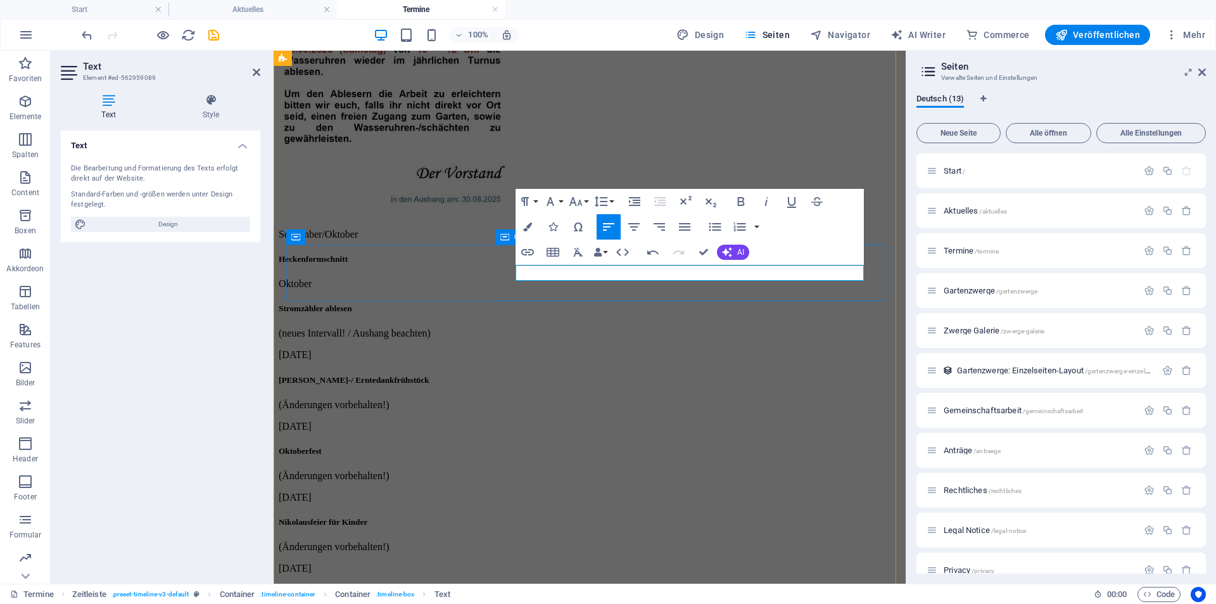
click at [529, 264] on div "Heckenformschnitt" at bounding box center [590, 259] width 622 height 10
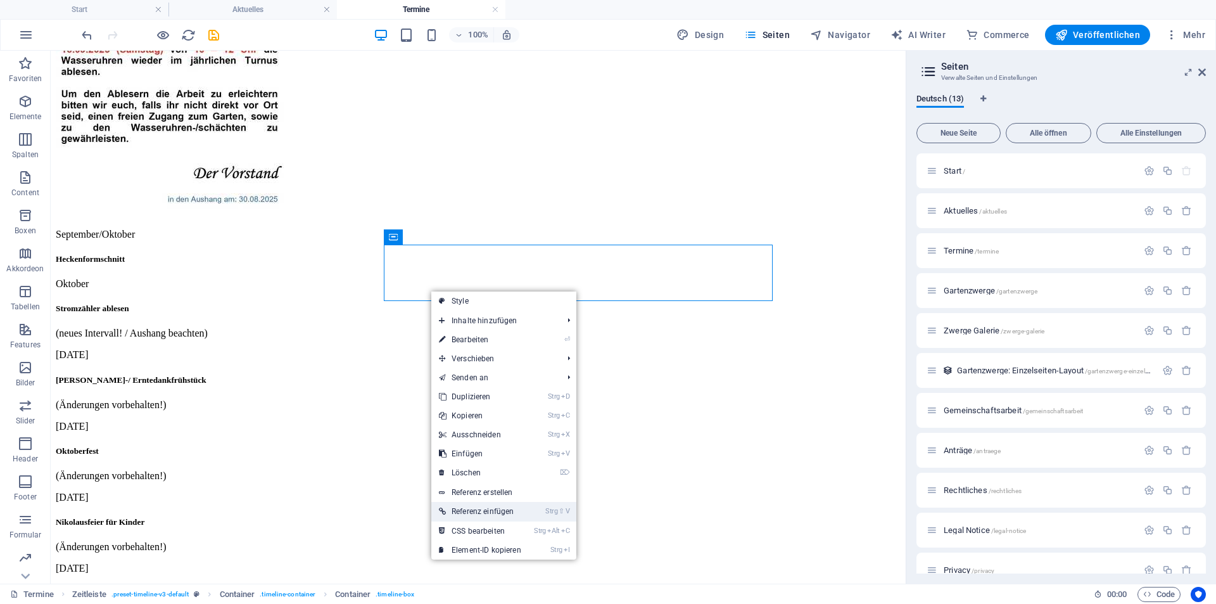
click at [482, 512] on link "Strg ⇧ V Referenz einfügen" at bounding box center [480, 511] width 98 height 19
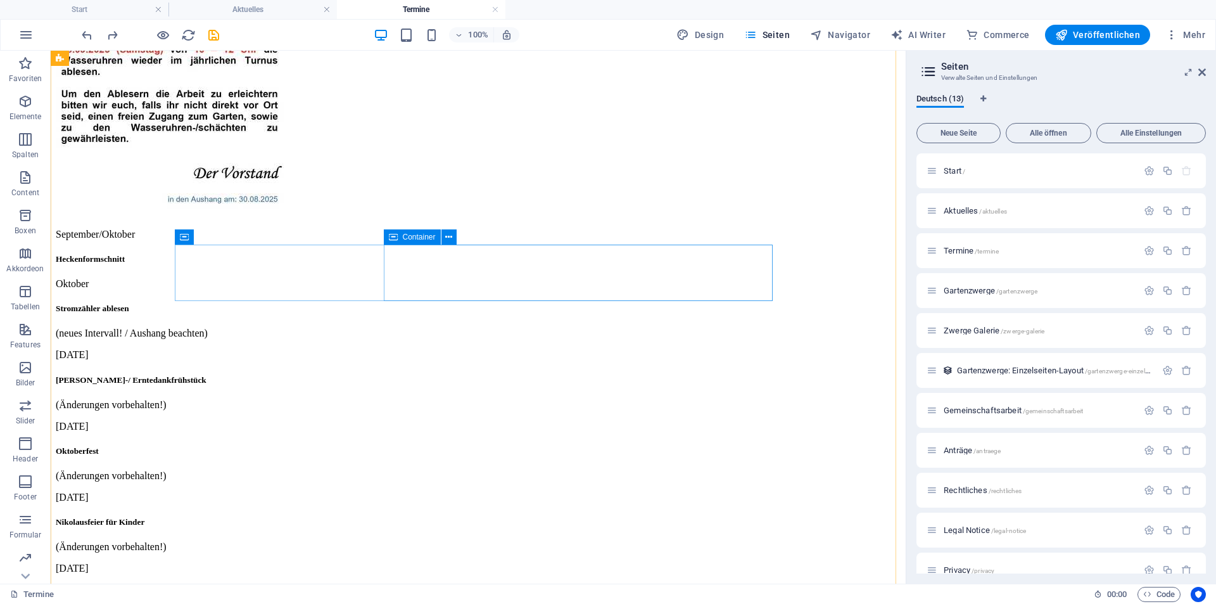
click at [582, 264] on div "Heckenformschnitt" at bounding box center [478, 259] width 845 height 10
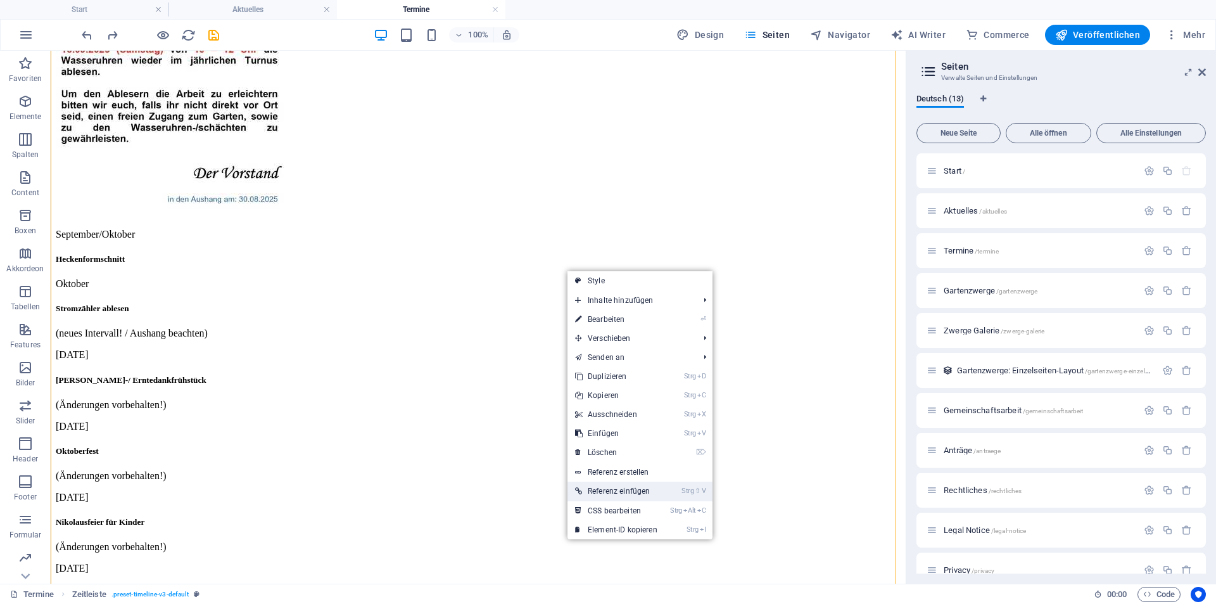
click at [613, 487] on link "Strg ⇧ V Referenz einfügen" at bounding box center [617, 490] width 98 height 19
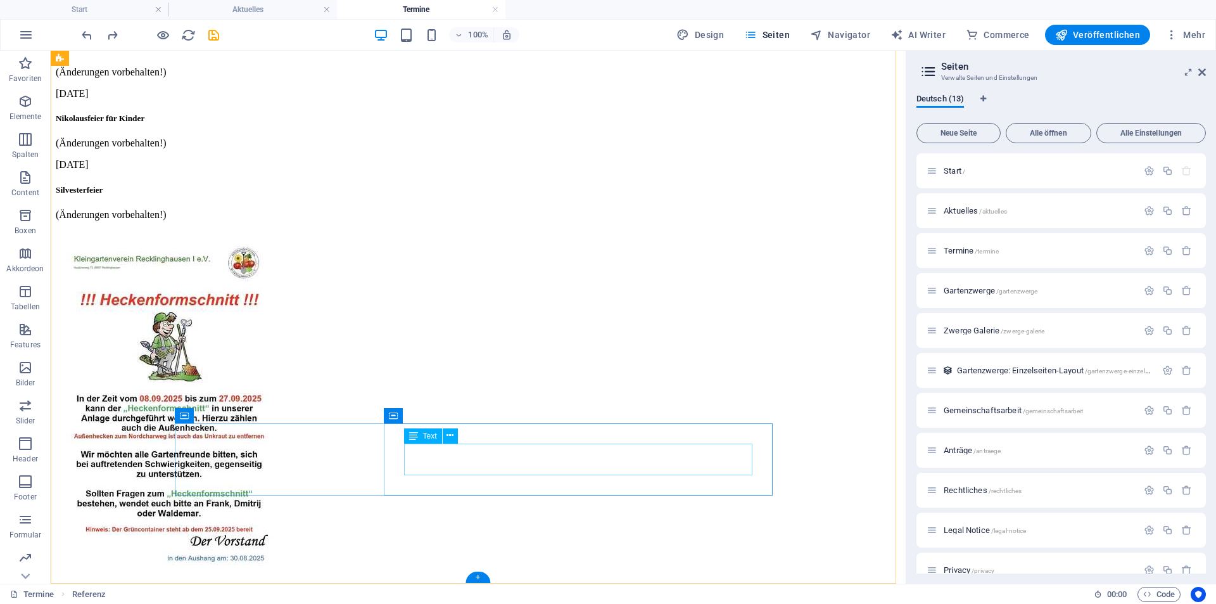
scroll to position [473, 0]
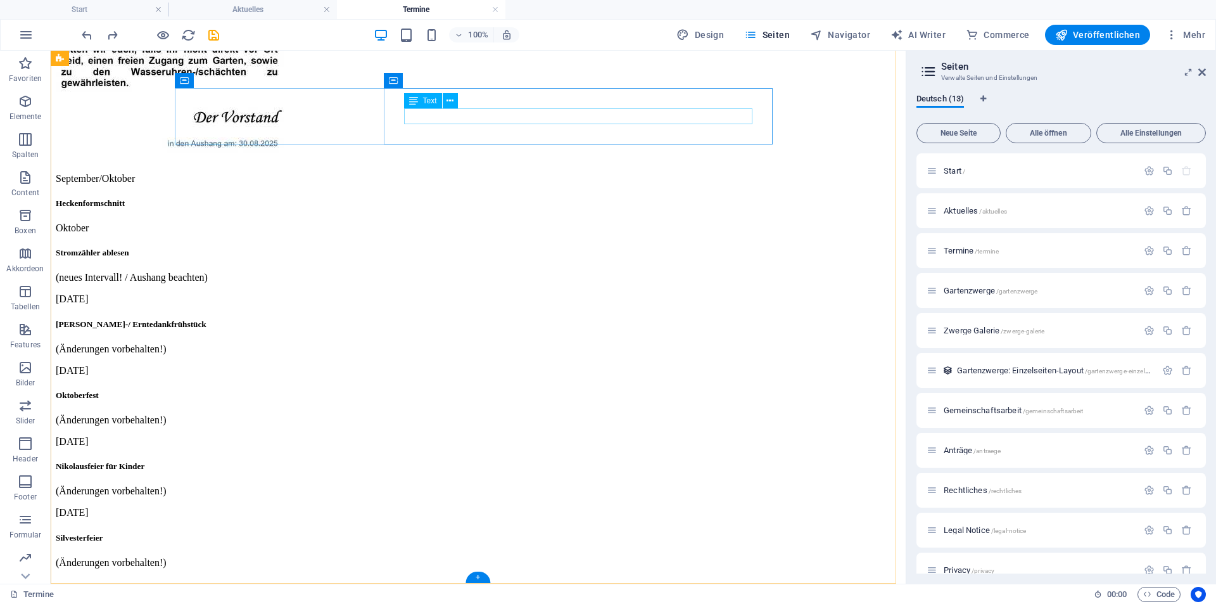
click at [571, 198] on div "Heckenformschnitt" at bounding box center [478, 203] width 845 height 10
click at [449, 82] on icon at bounding box center [448, 80] width 7 height 13
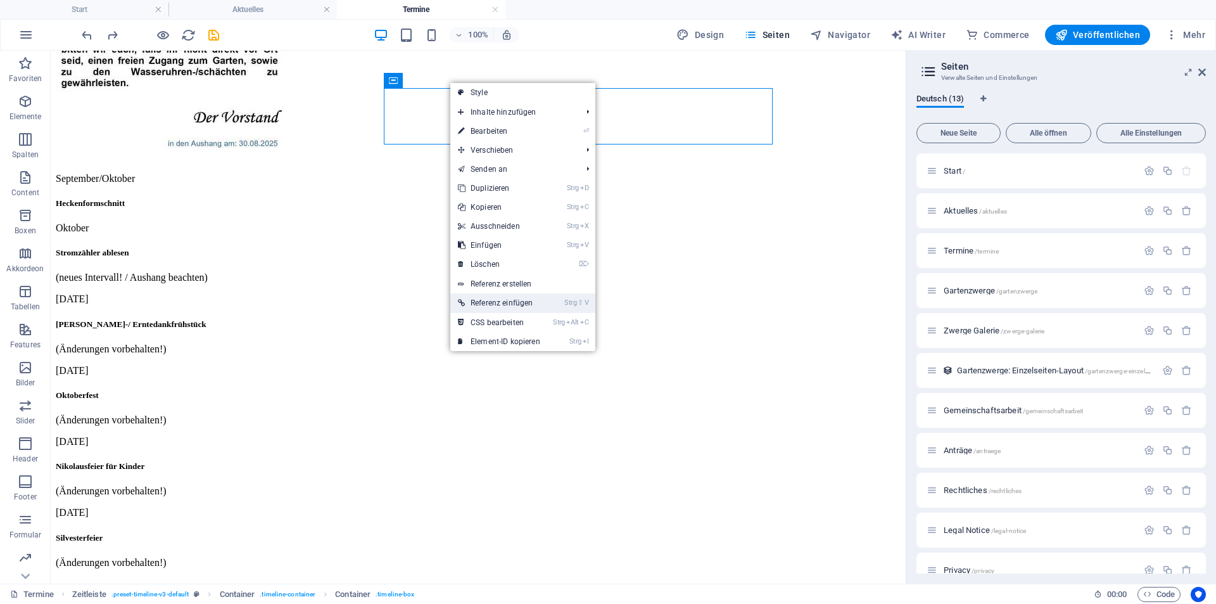
click at [490, 300] on link "Strg ⇧ V Referenz einfügen" at bounding box center [499, 302] width 98 height 19
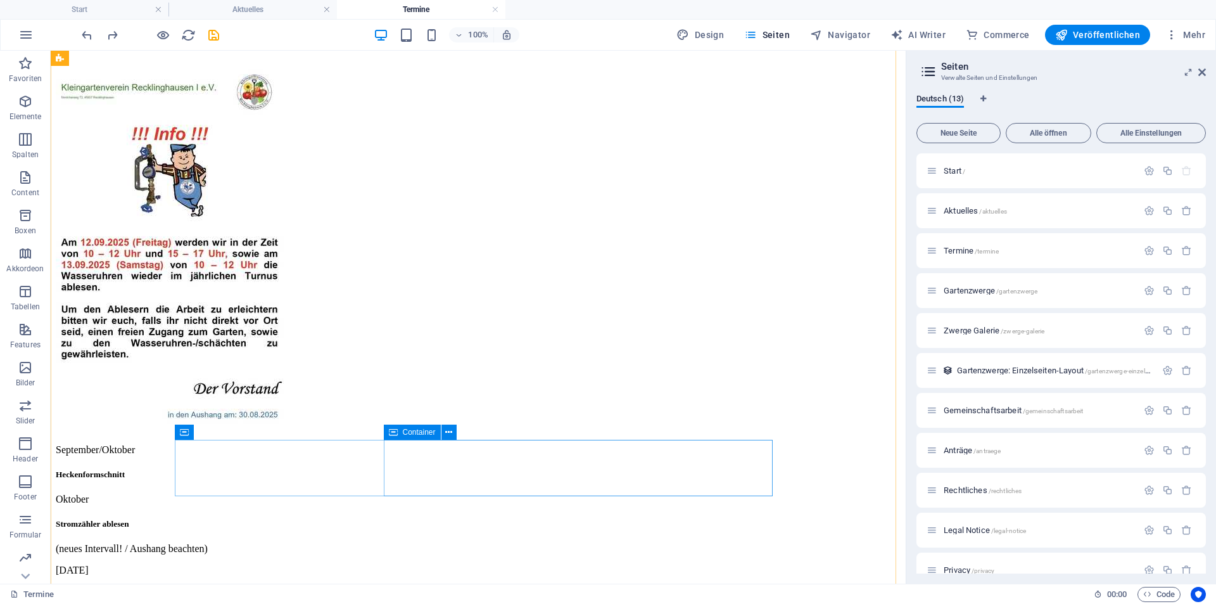
scroll to position [122, 0]
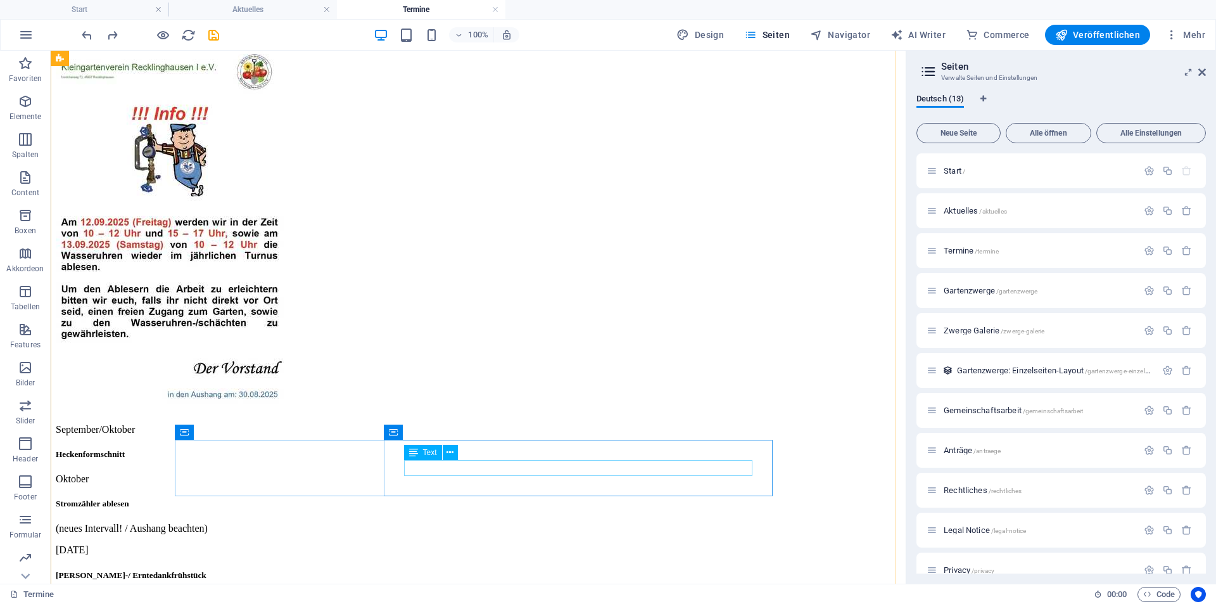
click at [517, 459] on div "Heckenformschnitt" at bounding box center [478, 454] width 845 height 10
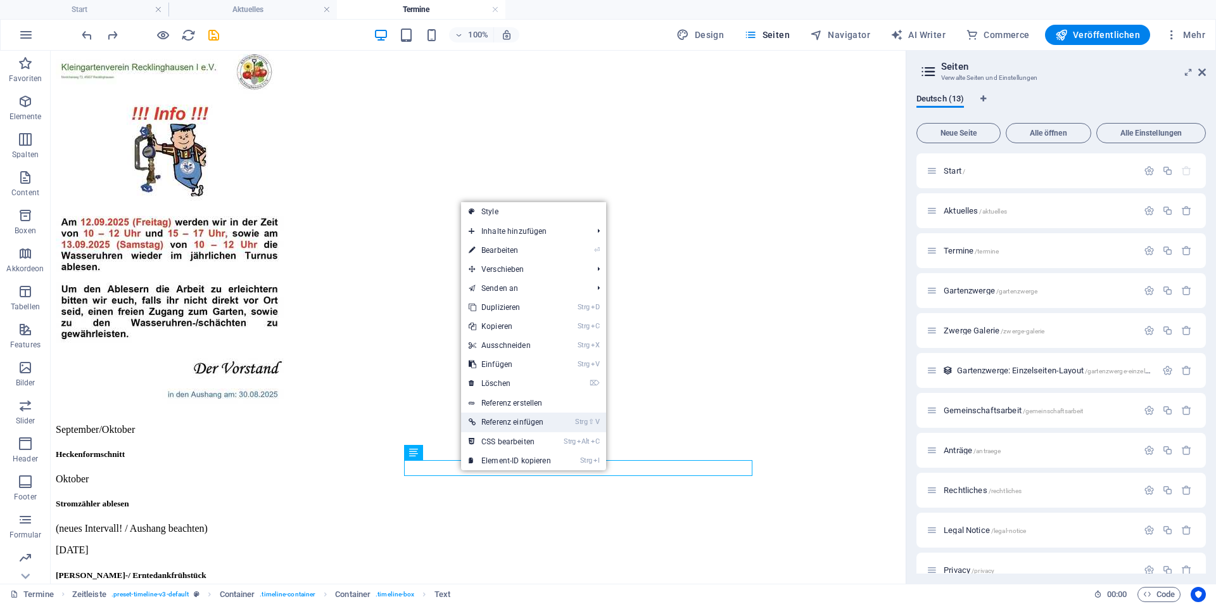
click at [514, 425] on link "Strg ⇧ V Referenz einfügen" at bounding box center [510, 421] width 98 height 19
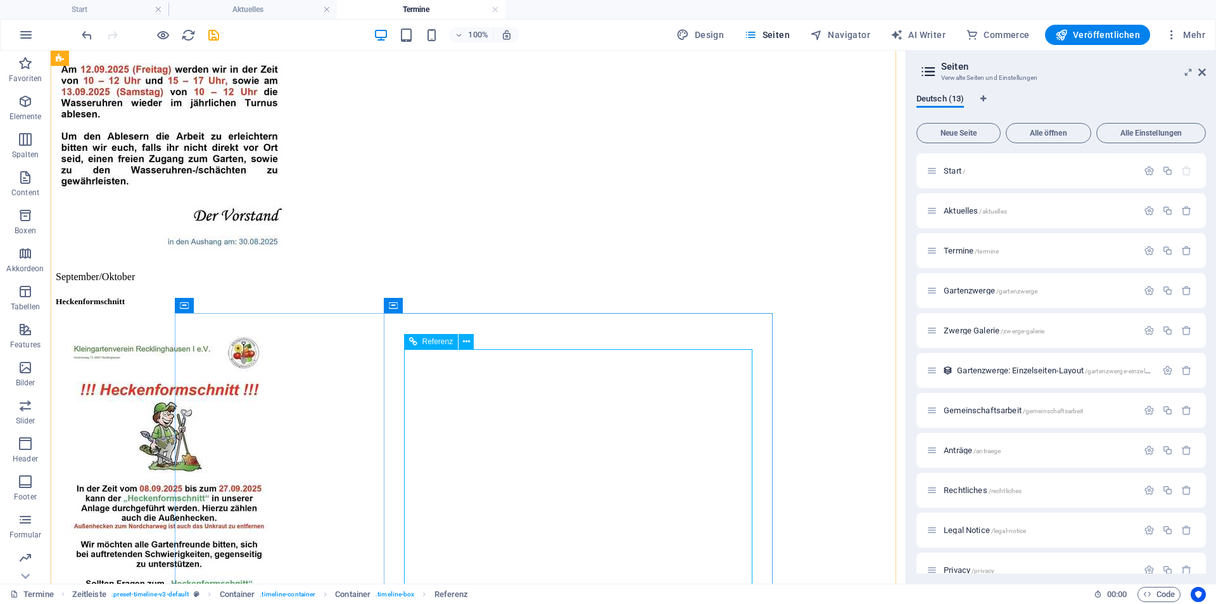
scroll to position [312, 0]
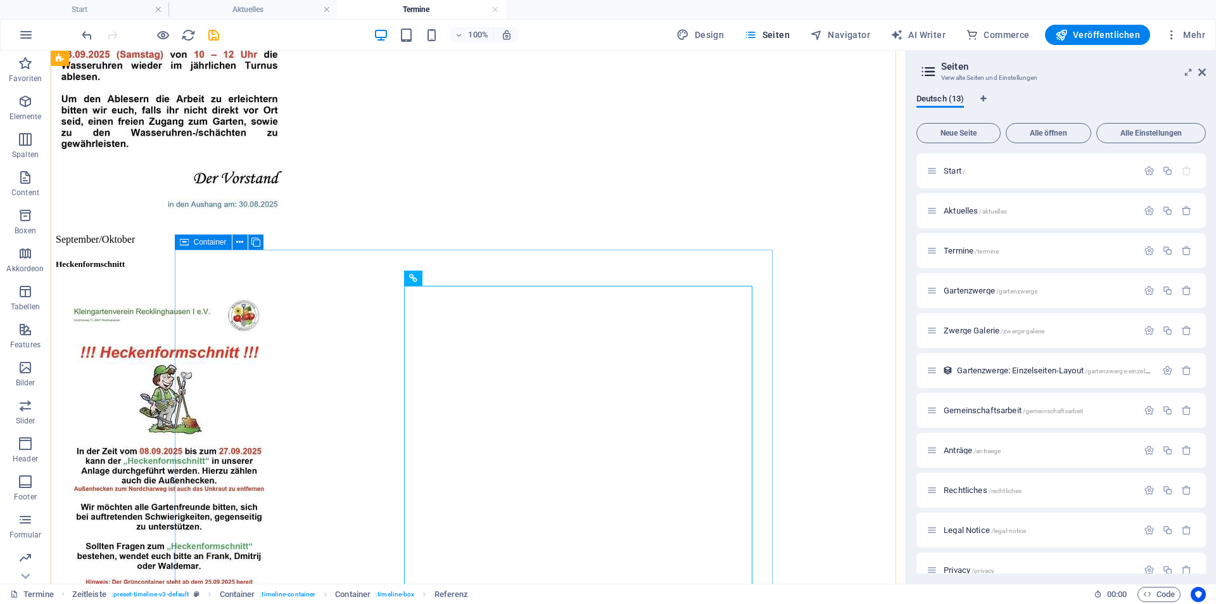
click at [306, 245] on div "September/Oktober" at bounding box center [478, 239] width 845 height 11
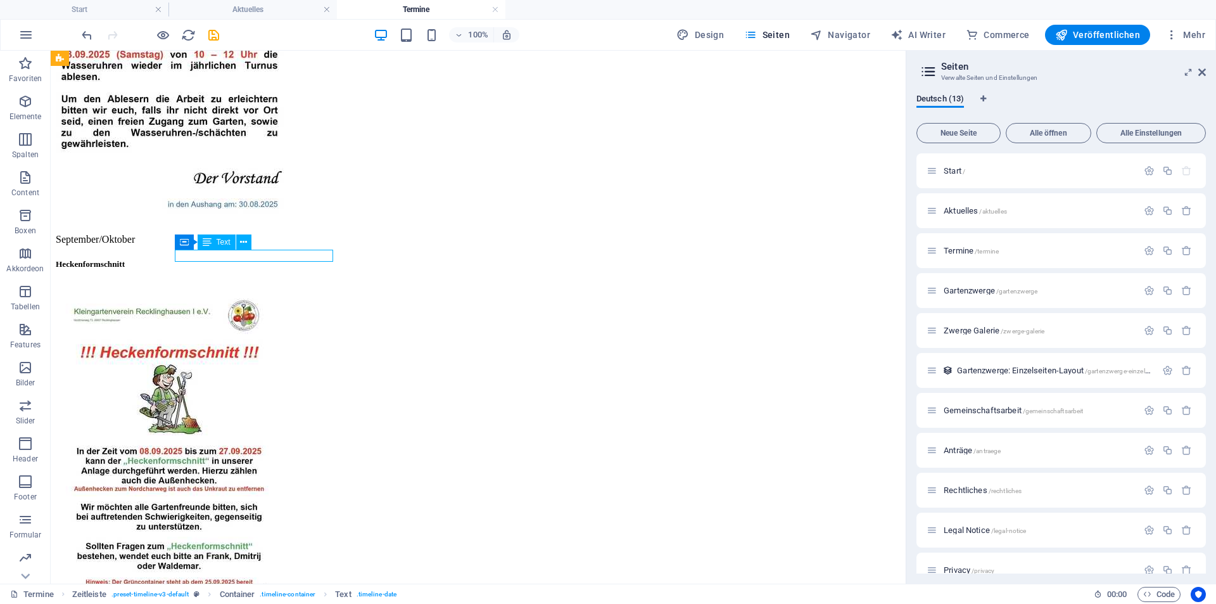
click at [298, 245] on div "September/Oktober" at bounding box center [478, 239] width 845 height 11
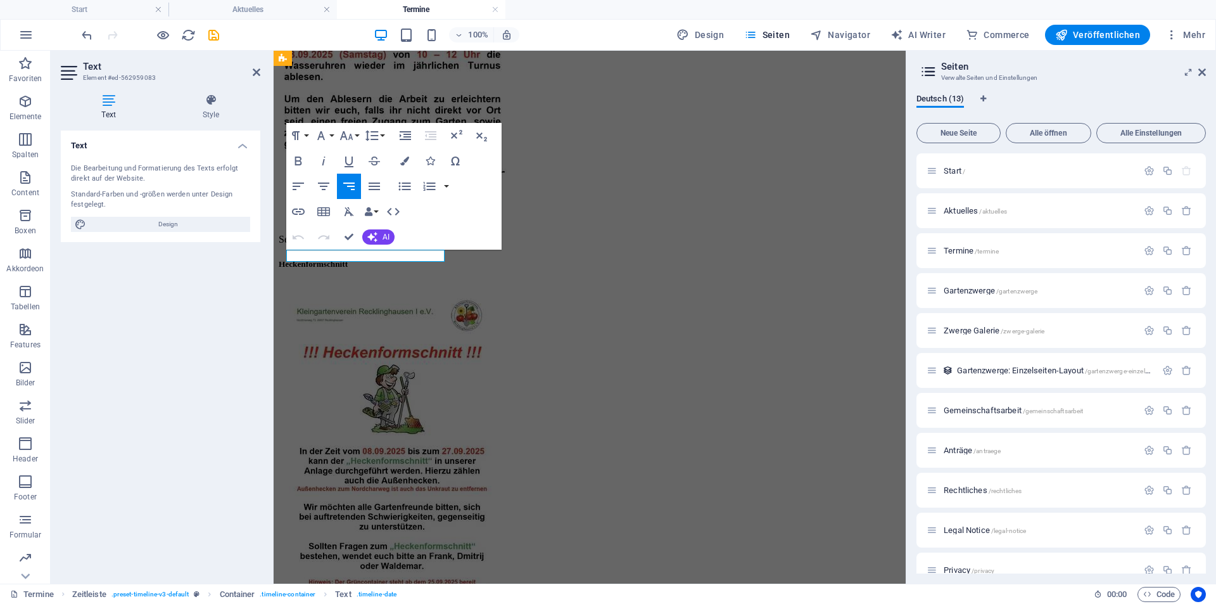
drag, startPoint x: 336, startPoint y: 253, endPoint x: 421, endPoint y: 254, distance: 84.3
click at [421, 245] on div "September/Oktober" at bounding box center [590, 239] width 622 height 11
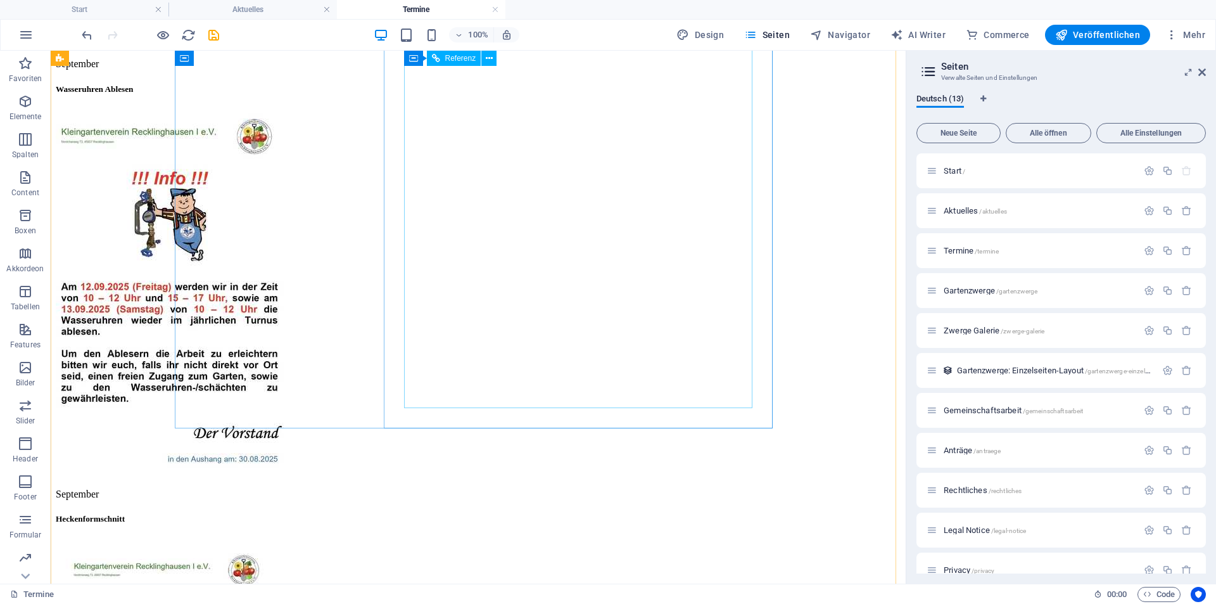
scroll to position [0, 0]
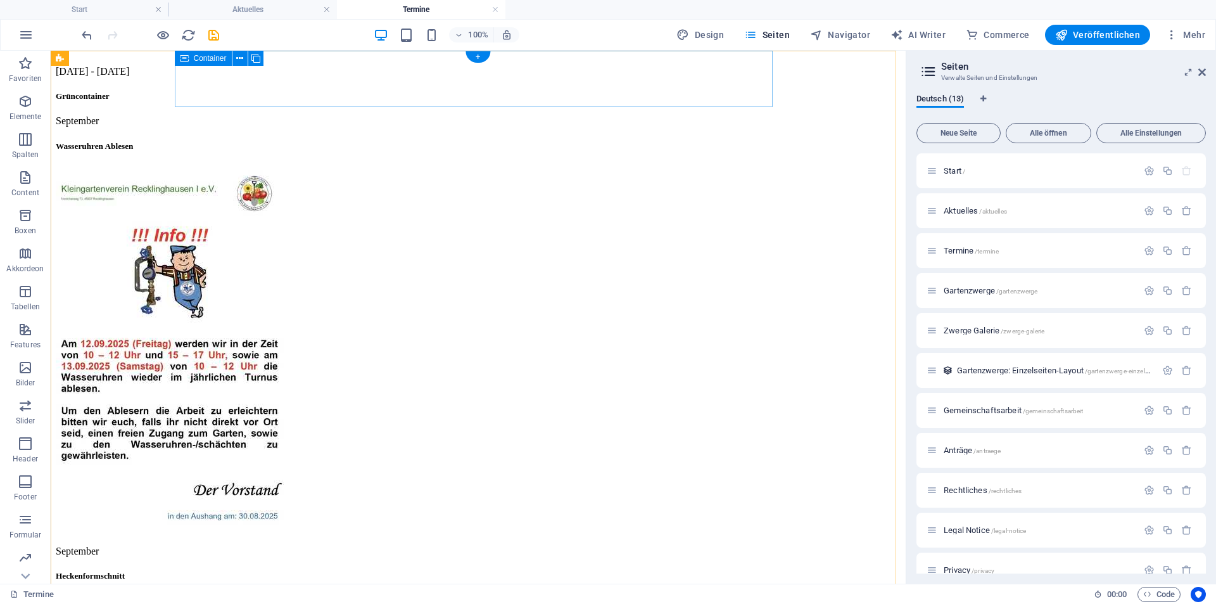
click at [277, 67] on div "[DATE] - [DATE] Grüncontainer" at bounding box center [478, 83] width 845 height 35
click at [238, 58] on icon at bounding box center [239, 58] width 7 height 13
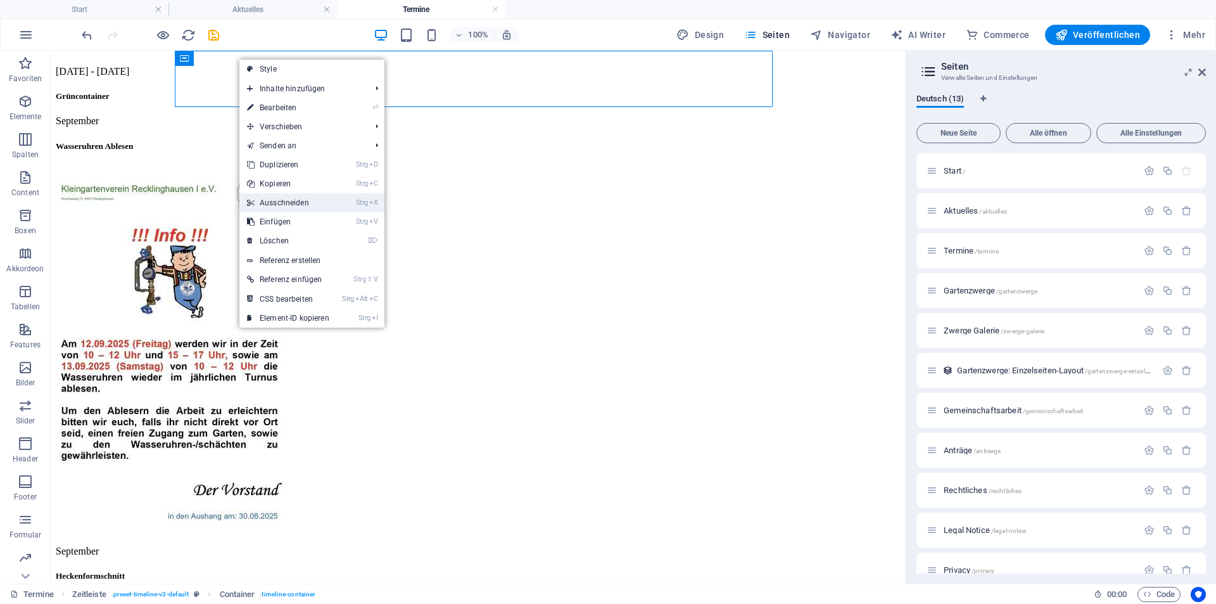
click at [274, 199] on link "Strg X Ausschneiden" at bounding box center [288, 202] width 98 height 19
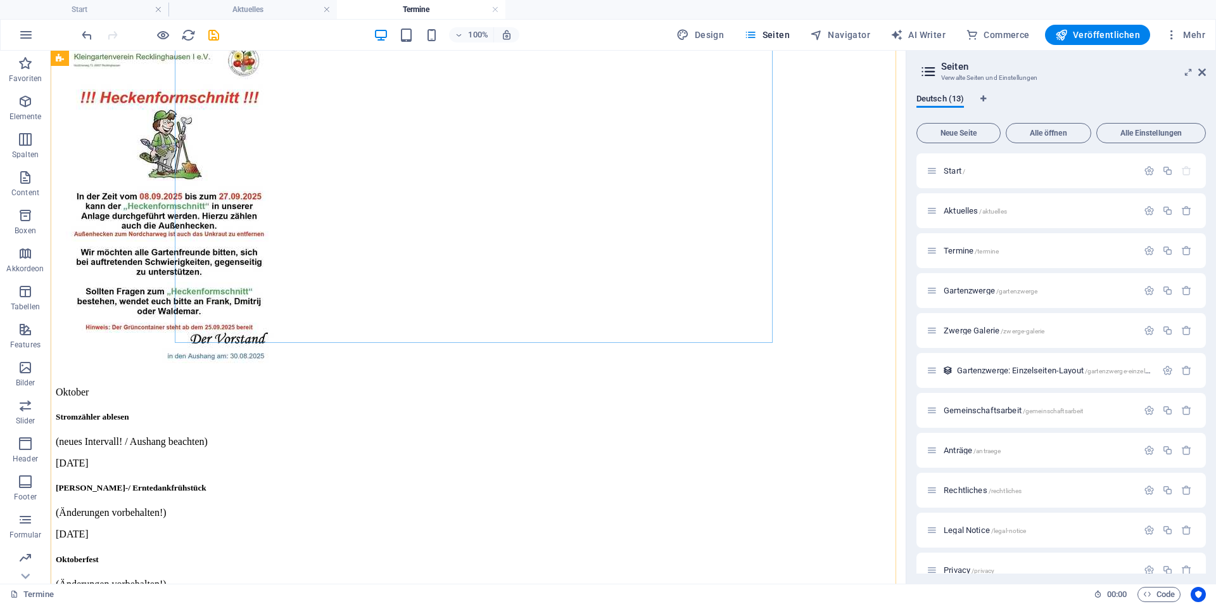
scroll to position [570, 0]
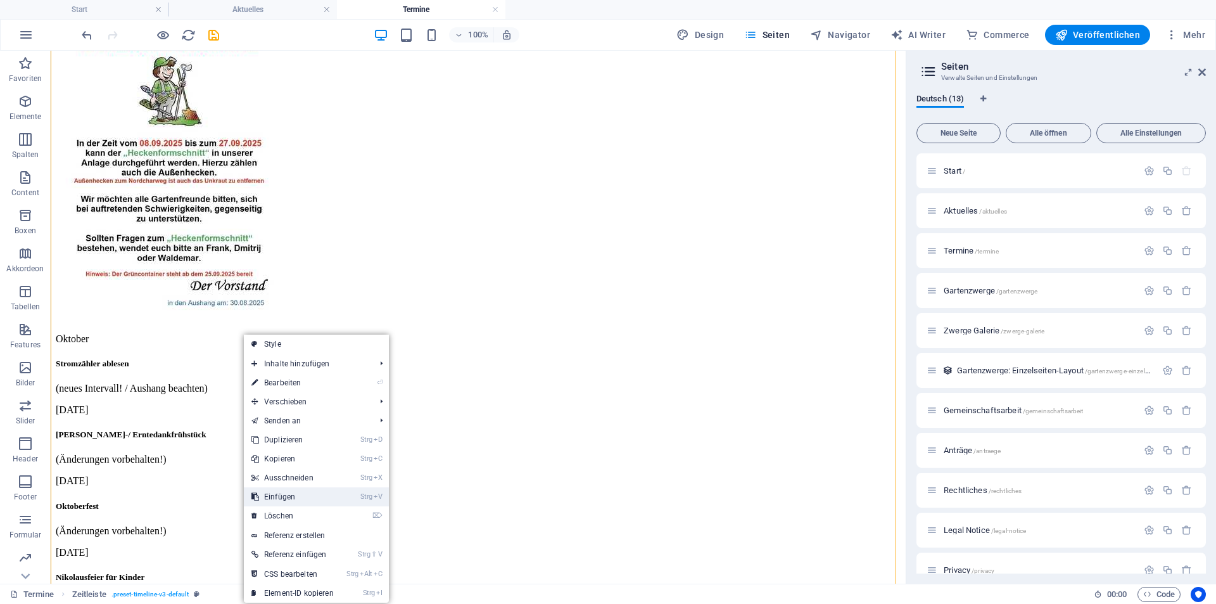
click at [293, 498] on link "Strg V Einfügen" at bounding box center [293, 496] width 98 height 19
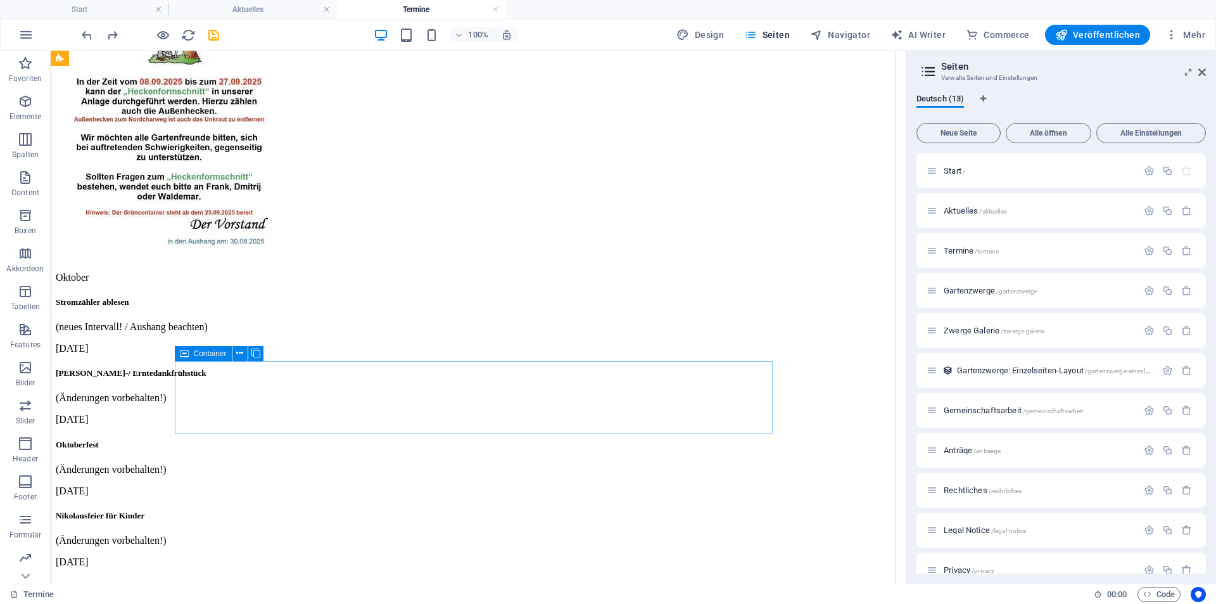
scroll to position [633, 0]
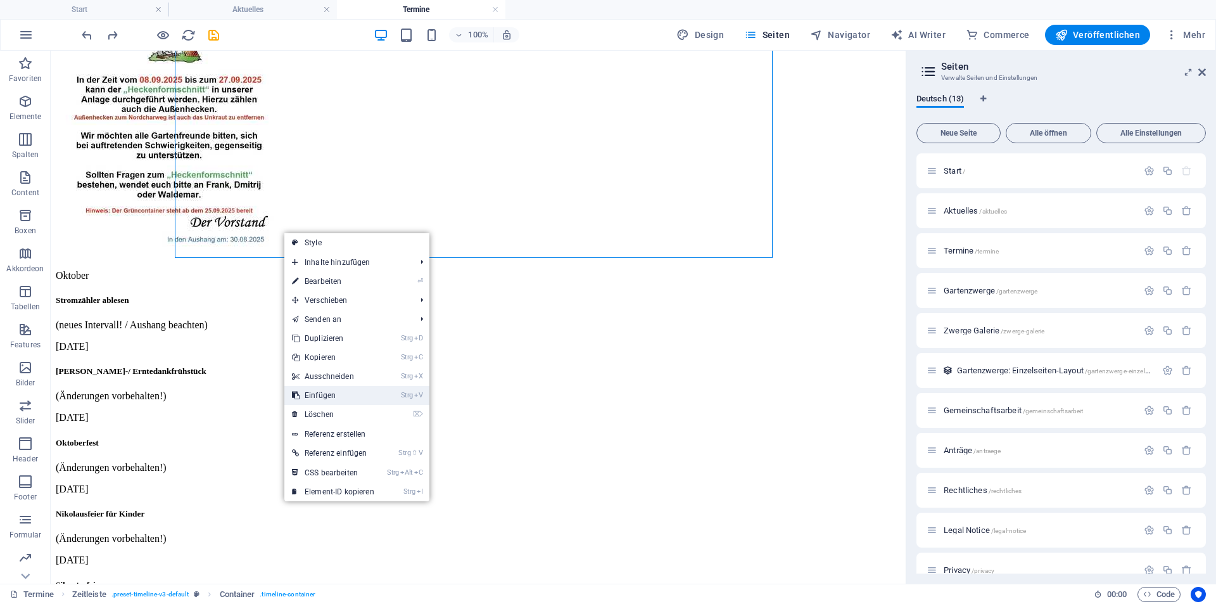
click at [308, 395] on link "Strg V Einfügen" at bounding box center [333, 395] width 98 height 19
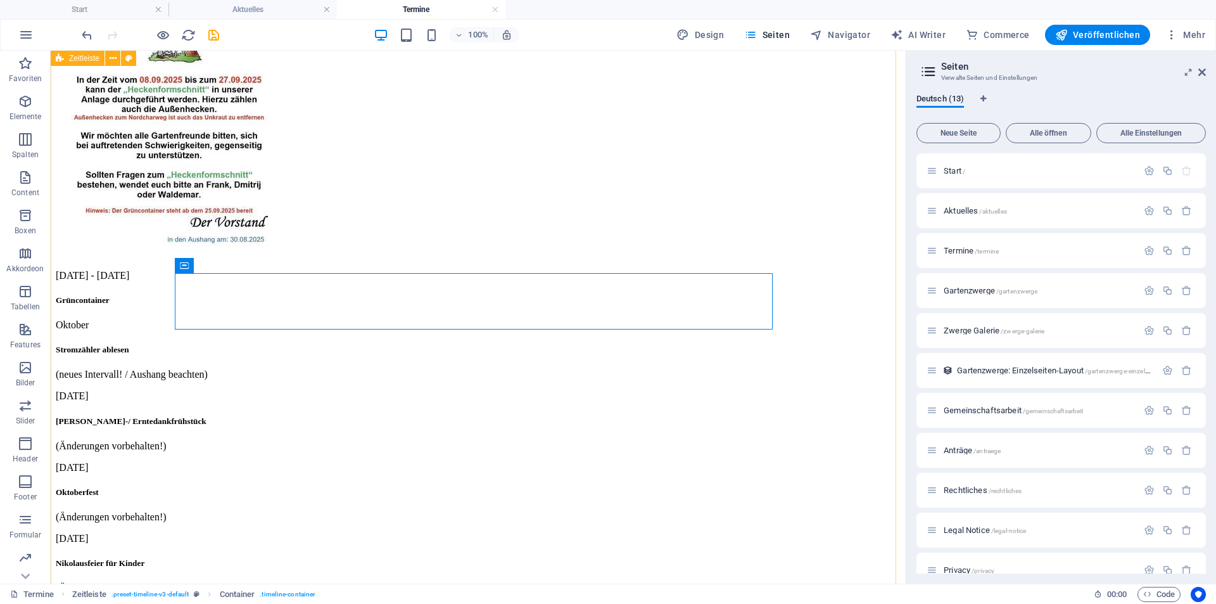
click at [832, 262] on div "September Wasseruhren Ablesen September Heckenformschnitt [DATE] - [DATE] Grünc…" at bounding box center [478, 48] width 845 height 1253
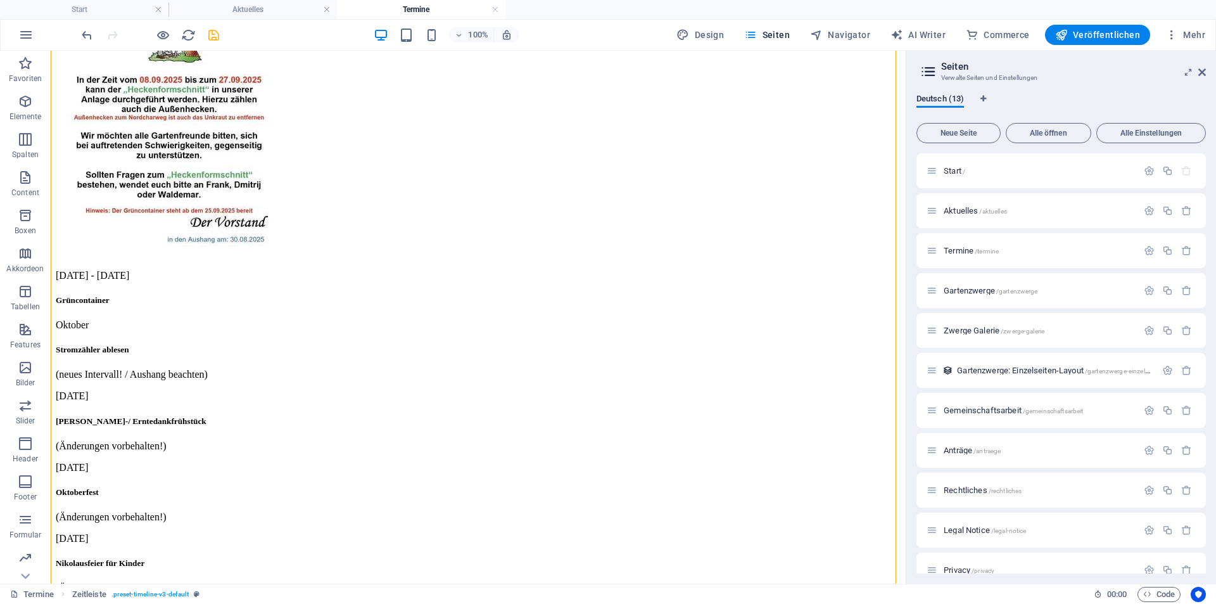
click at [214, 36] on icon "save" at bounding box center [213, 35] width 15 height 15
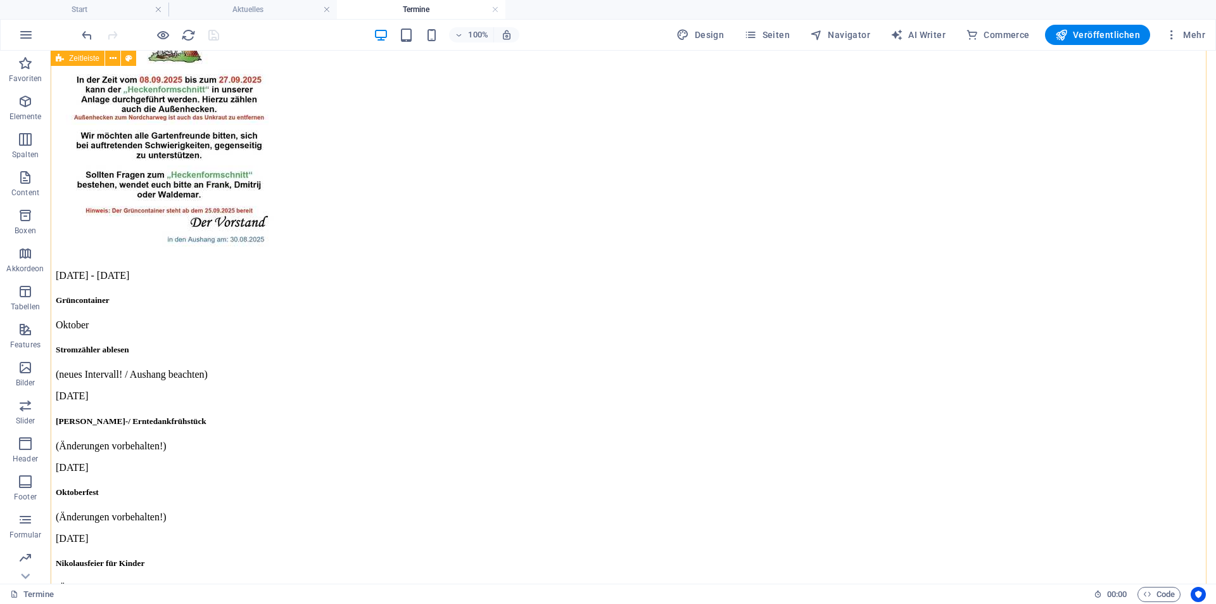
click at [1041, 205] on div "September Wasseruhren Ablesen September Heckenformschnitt [DATE] - [DATE] Grünc…" at bounding box center [633, 48] width 1155 height 1253
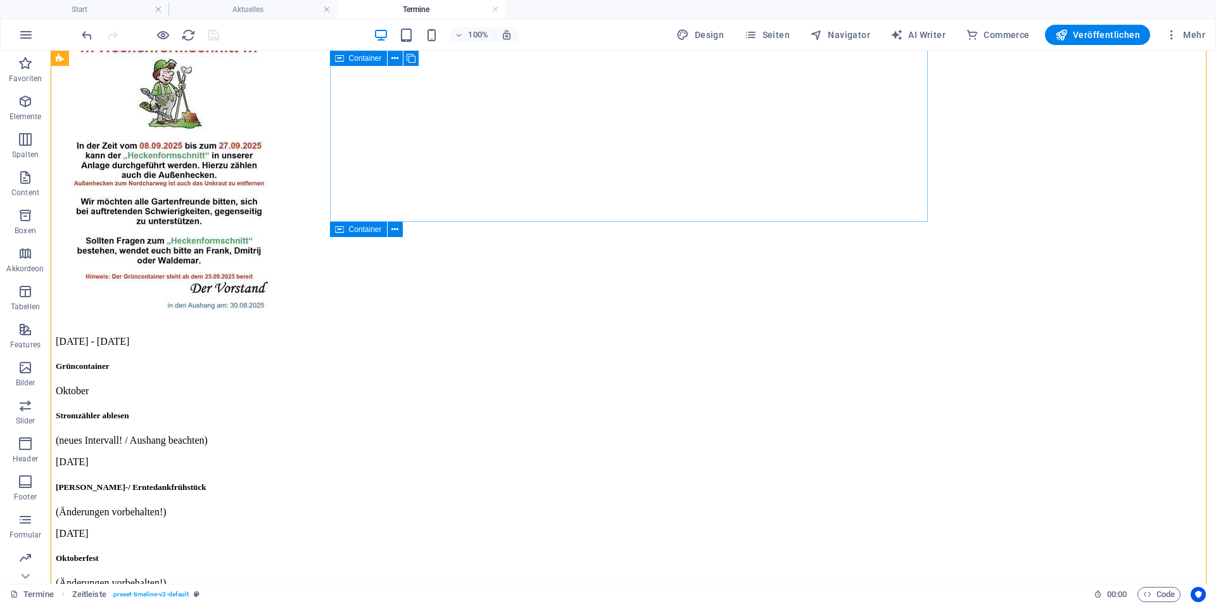
scroll to position [565, 0]
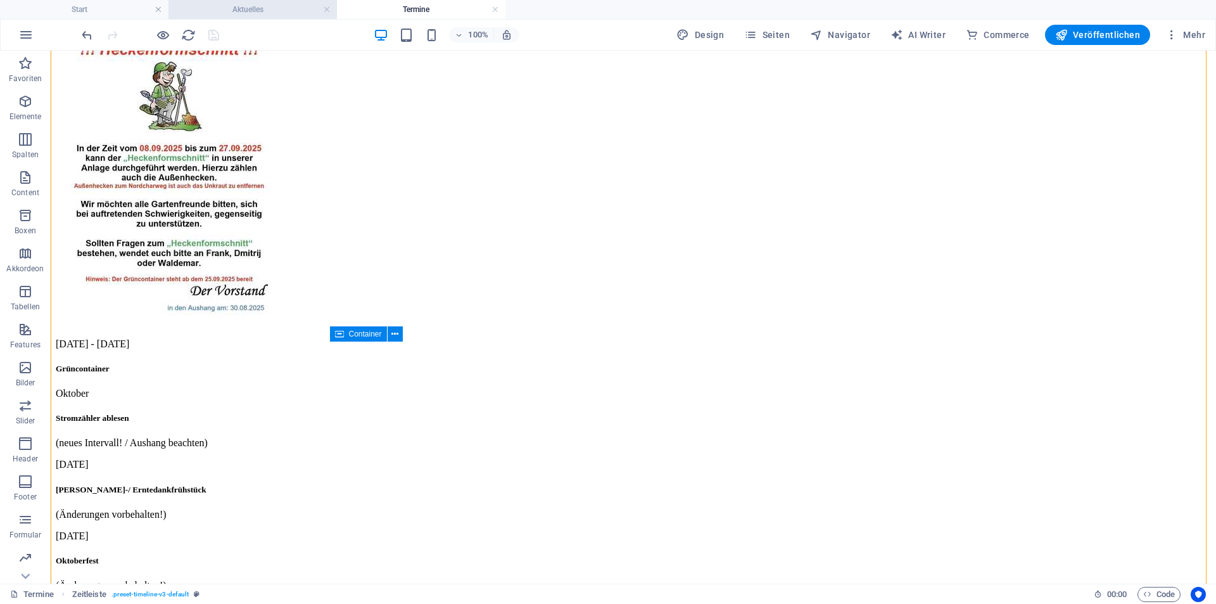
click at [221, 10] on h4 "Aktuelles" at bounding box center [252, 10] width 168 height 14
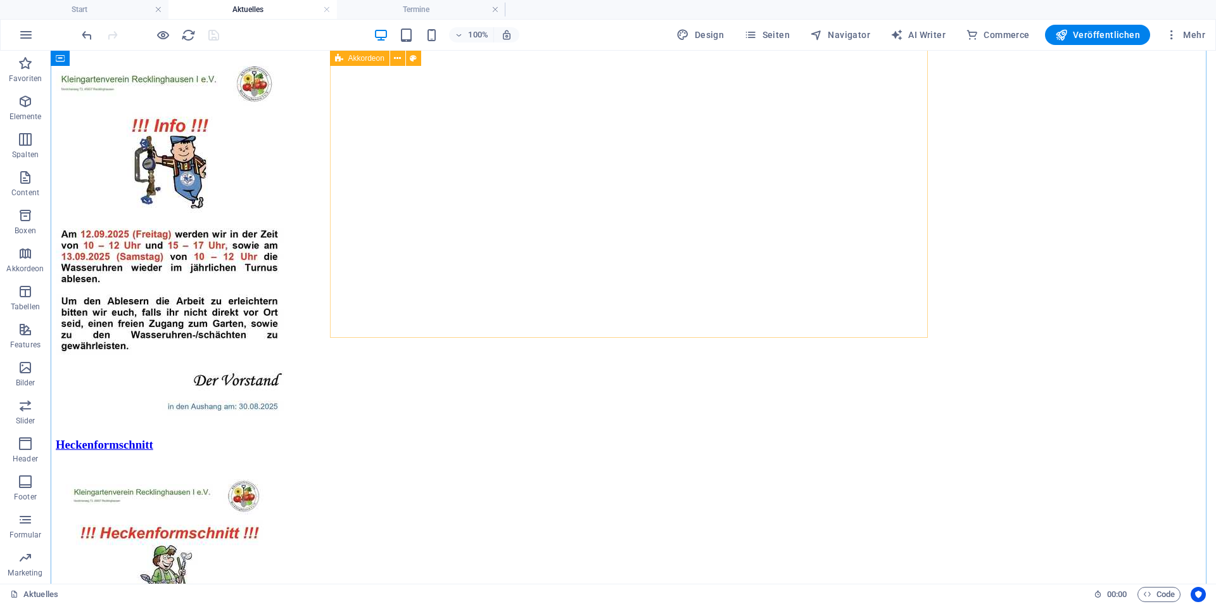
scroll to position [0, 0]
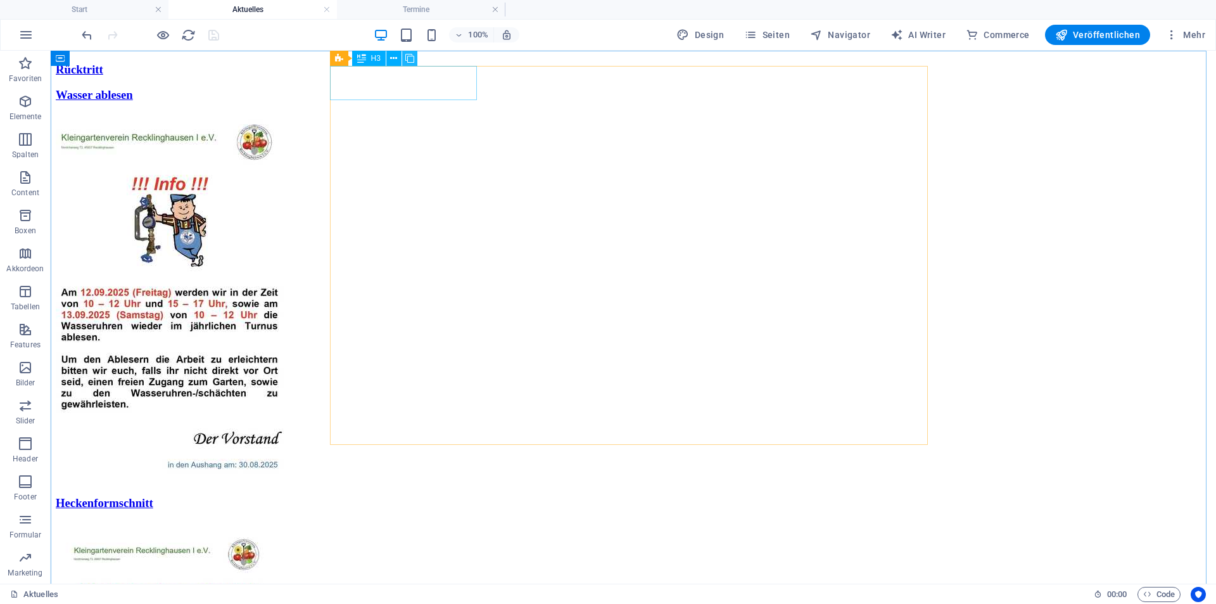
click at [408, 54] on icon at bounding box center [409, 58] width 9 height 13
click at [387, 88] on div "Wasser ablesen" at bounding box center [633, 95] width 1155 height 14
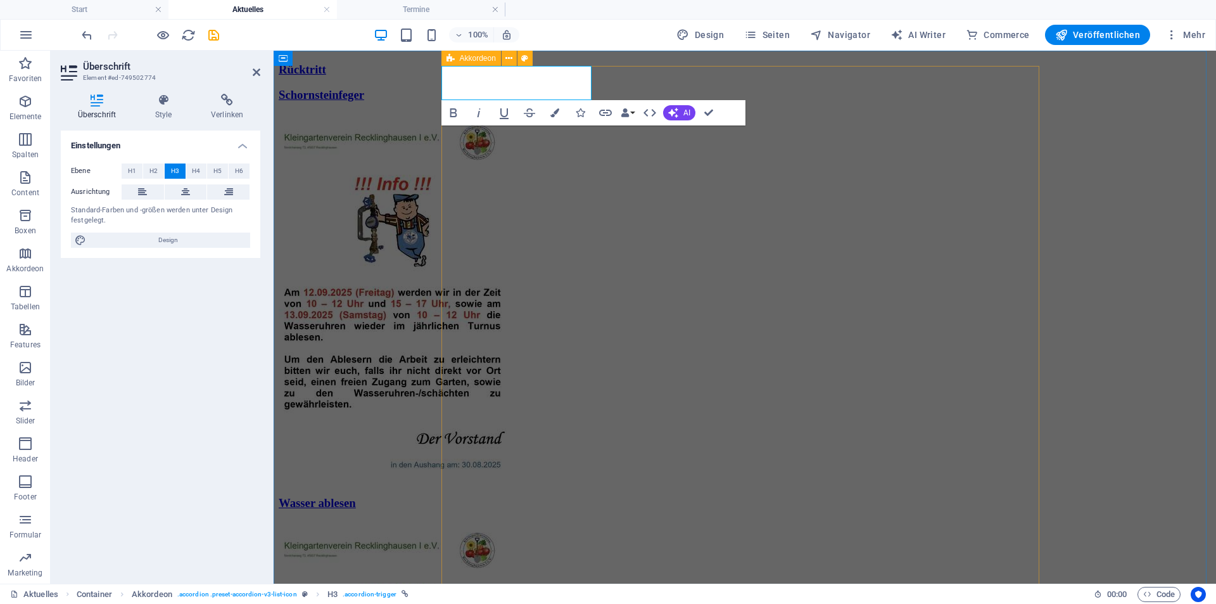
click at [568, 222] on div "Schornsteinfeger Wasser ablesen" at bounding box center [745, 489] width 932 height 803
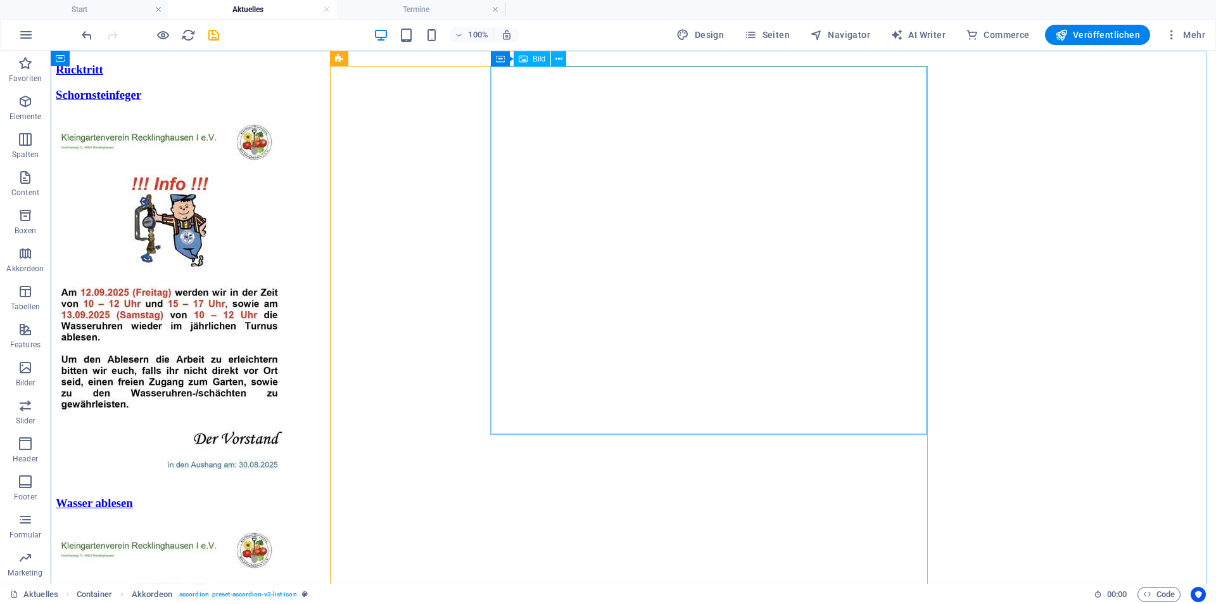
click at [624, 236] on figure at bounding box center [633, 299] width 1155 height 370
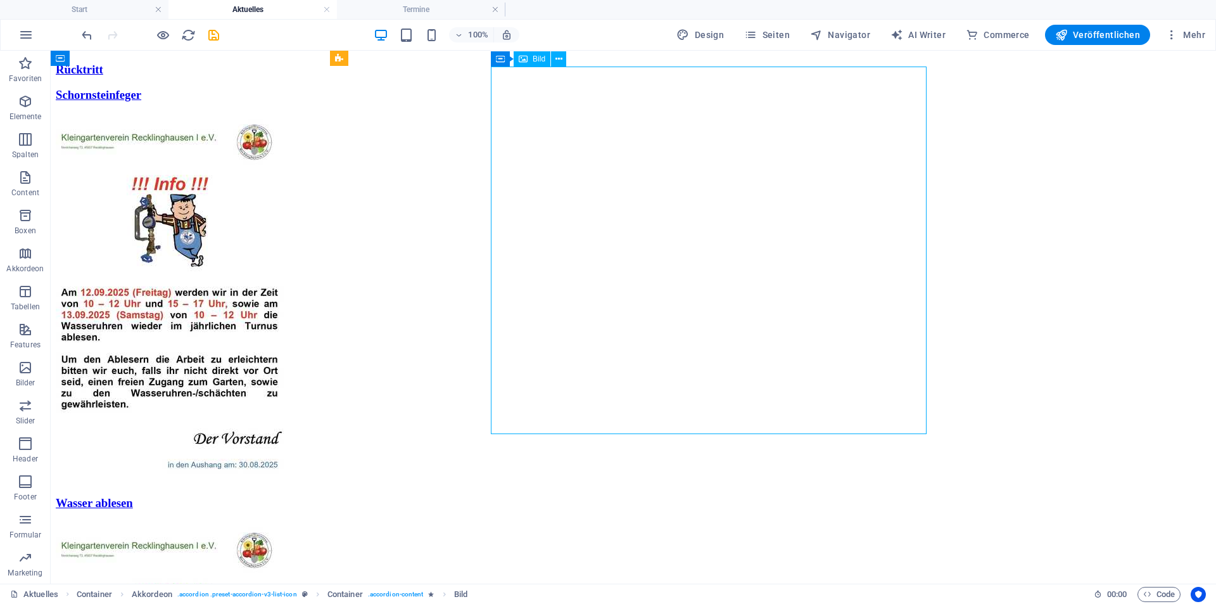
click at [609, 261] on figure at bounding box center [633, 299] width 1155 height 370
select select "px"
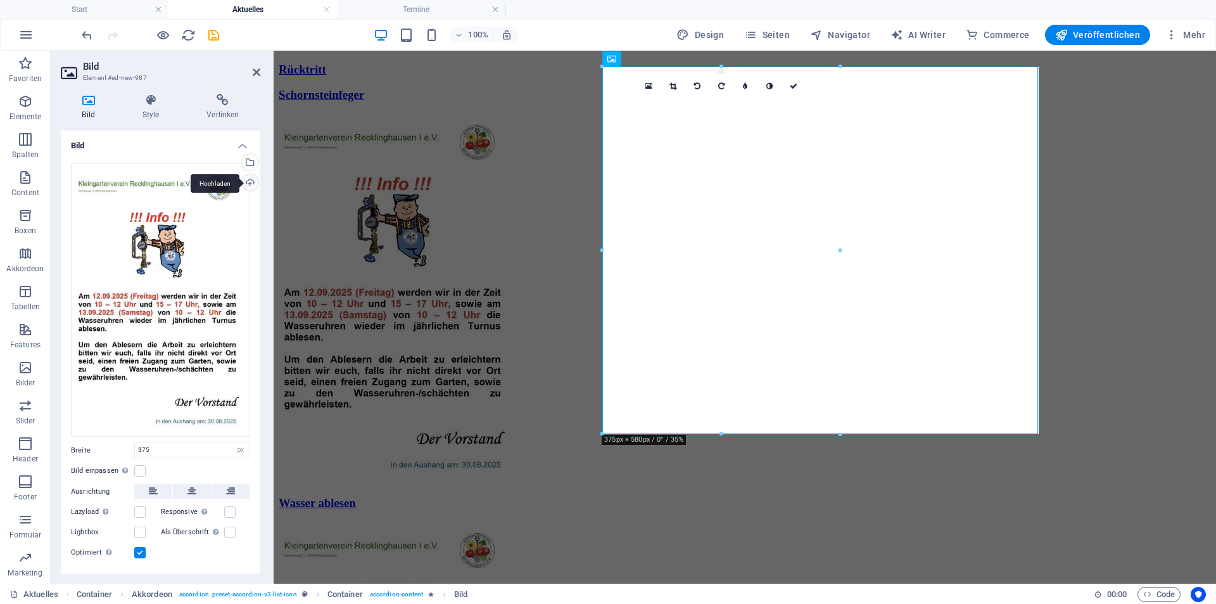
click at [241, 182] on div "Hochladen" at bounding box center [248, 183] width 19 height 19
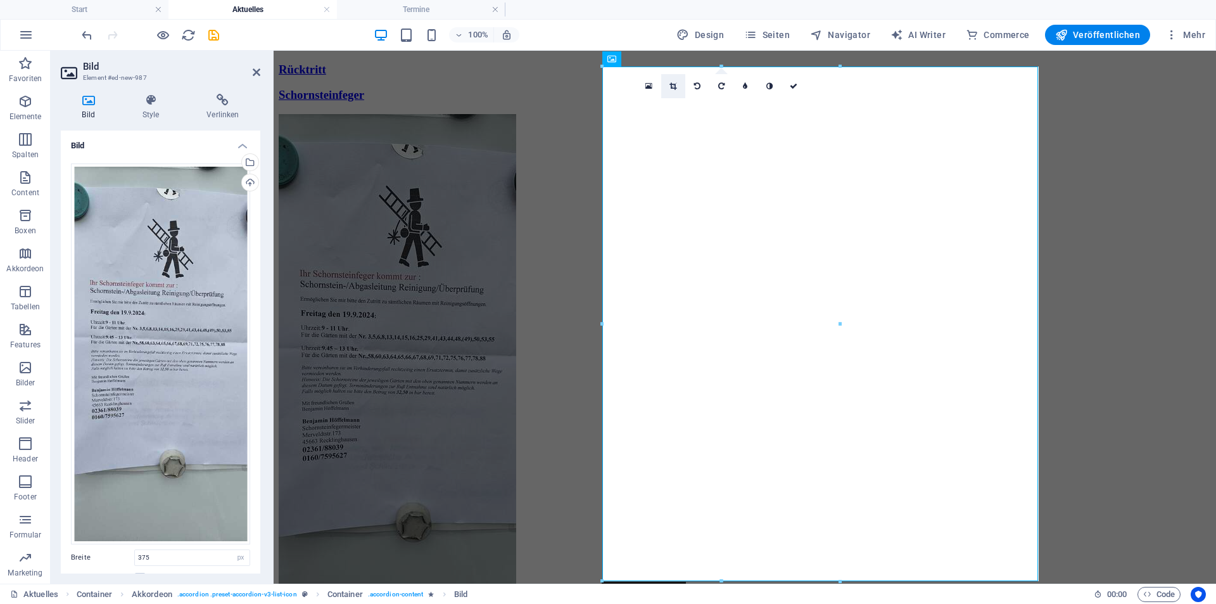
click at [674, 84] on icon at bounding box center [673, 86] width 7 height 8
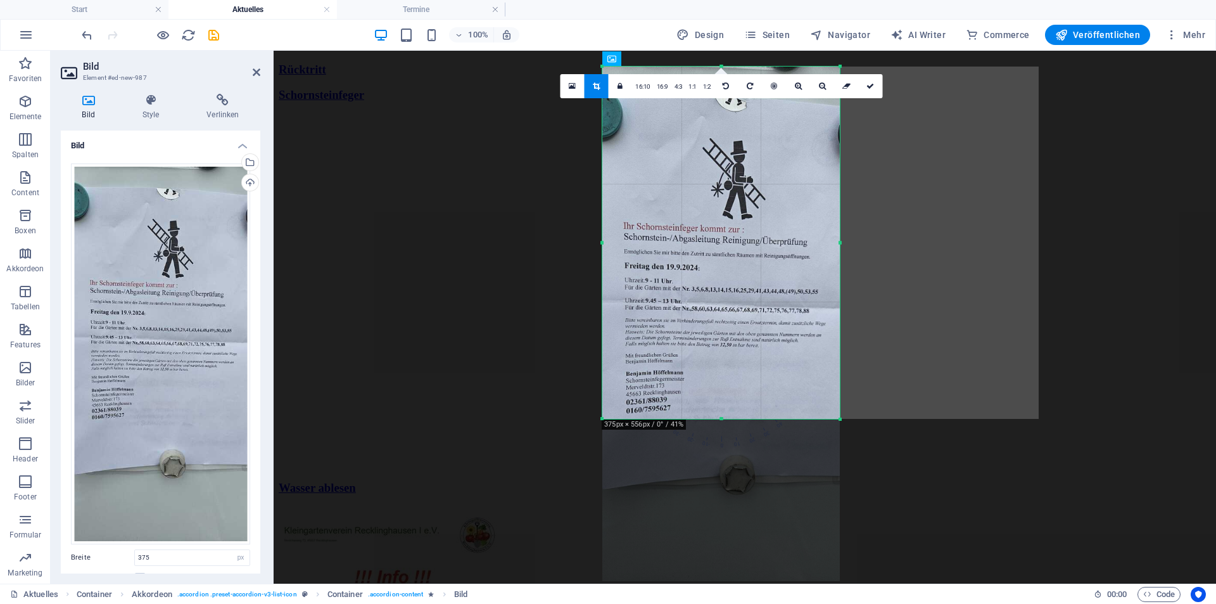
drag, startPoint x: 724, startPoint y: 582, endPoint x: 700, endPoint y: 420, distance: 163.9
click at [700, 420] on div at bounding box center [721, 419] width 238 height 4
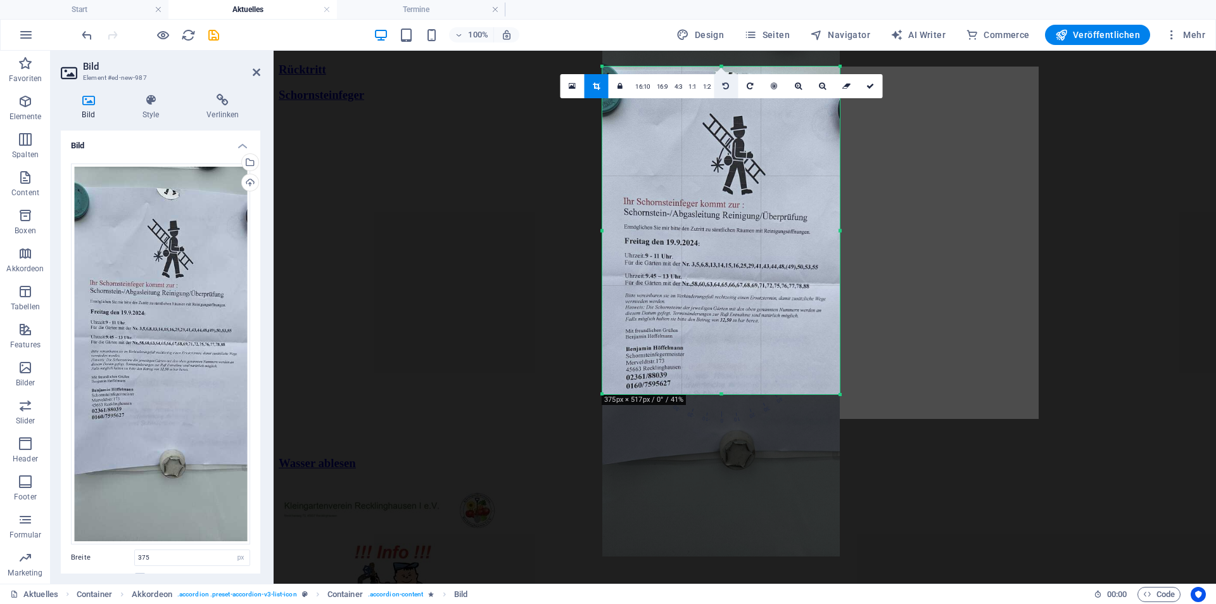
drag, startPoint x: 721, startPoint y: 67, endPoint x: 719, endPoint y: 91, distance: 24.8
click at [719, 91] on div "180 170 160 150 140 130 120 110 100 90 80 70 60 50 40 30 20 10 0 -10 -20 -30 -4…" at bounding box center [721, 230] width 238 height 327
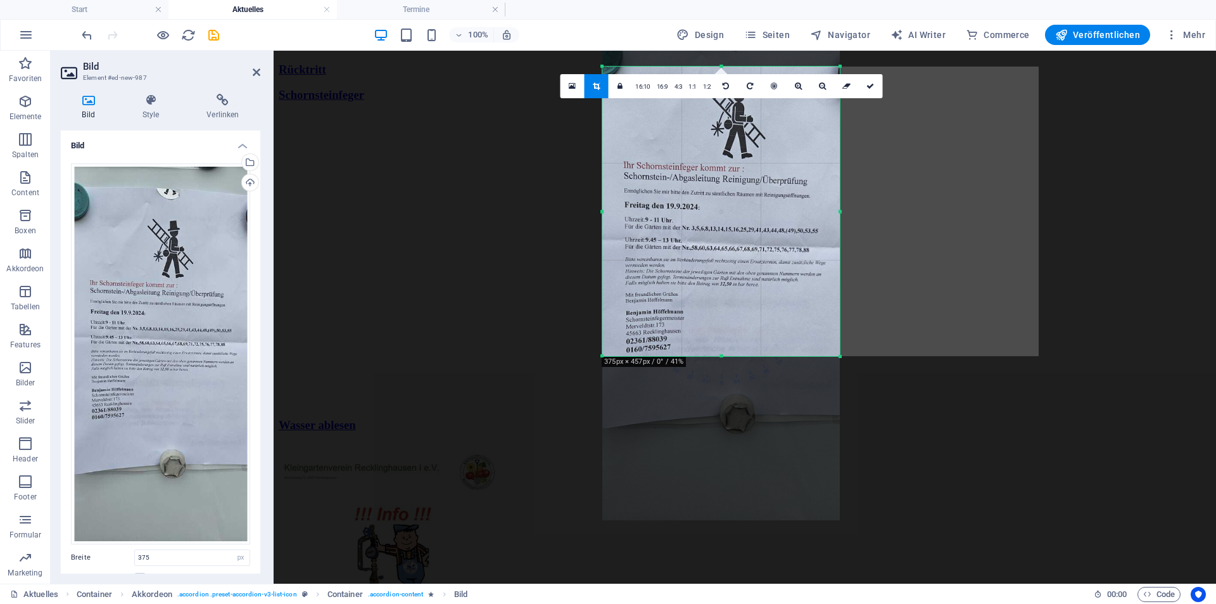
drag, startPoint x: 721, startPoint y: 65, endPoint x: 718, endPoint y: 103, distance: 38.1
click at [718, 103] on div "180 170 160 150 140 130 120 110 100 90 80 70 60 50 40 30 20 10 0 -10 -20 -30 -4…" at bounding box center [721, 211] width 238 height 289
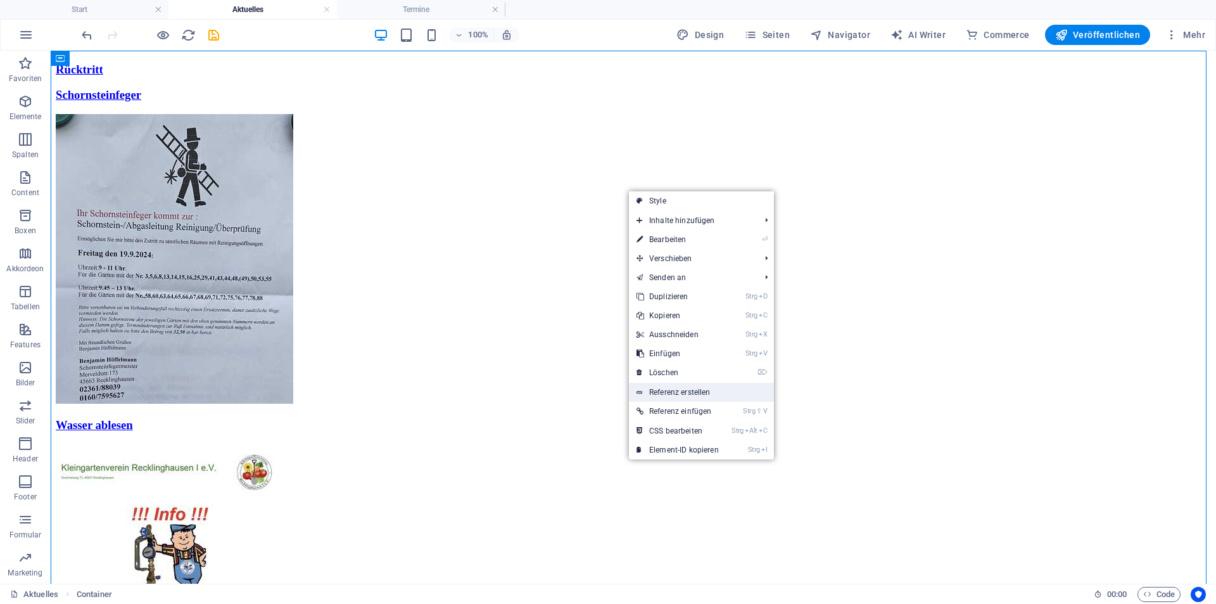
click at [664, 388] on link "Referenz erstellen" at bounding box center [701, 392] width 145 height 19
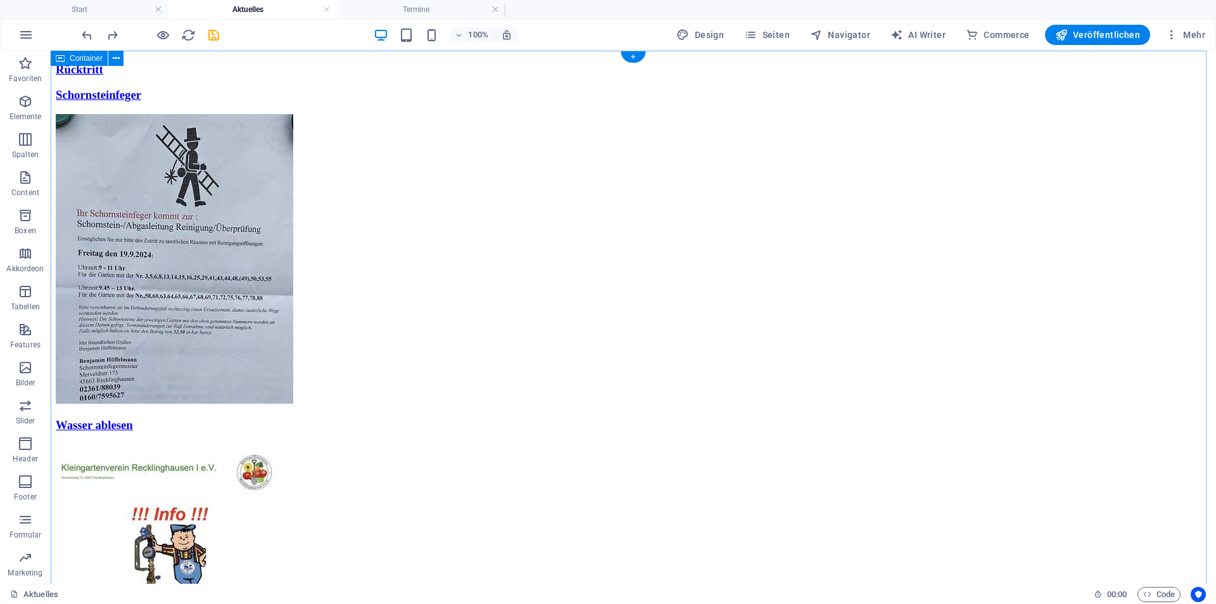
click at [215, 34] on icon "save" at bounding box center [213, 35] width 15 height 15
click at [1065, 32] on icon "button" at bounding box center [1061, 35] width 13 height 13
